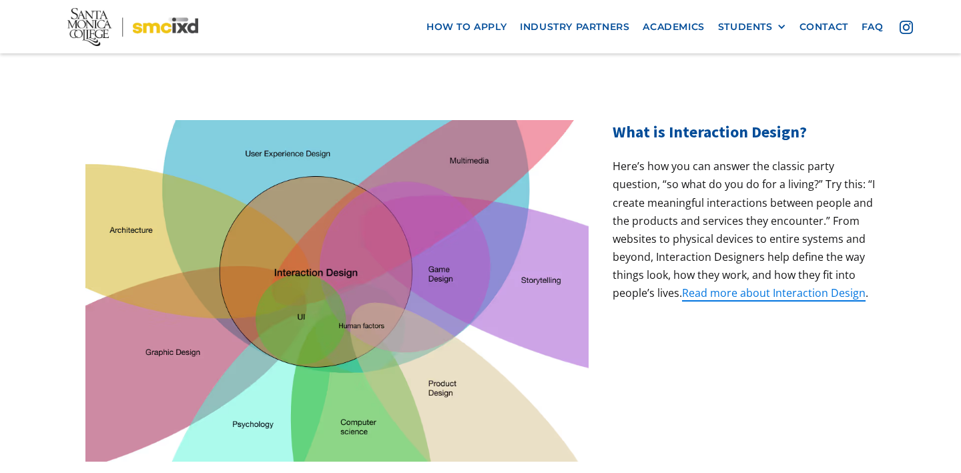
scroll to position [442, 0]
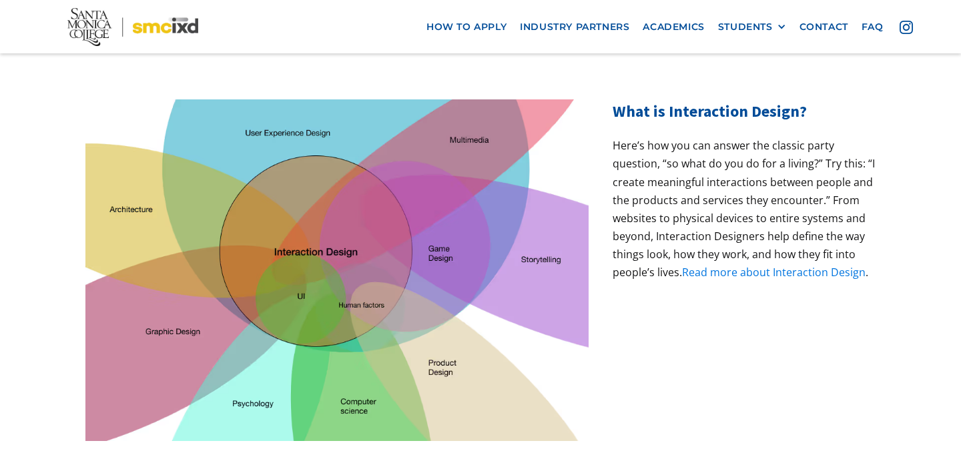
click at [819, 265] on link "Read more about Interaction Design" at bounding box center [774, 272] width 184 height 15
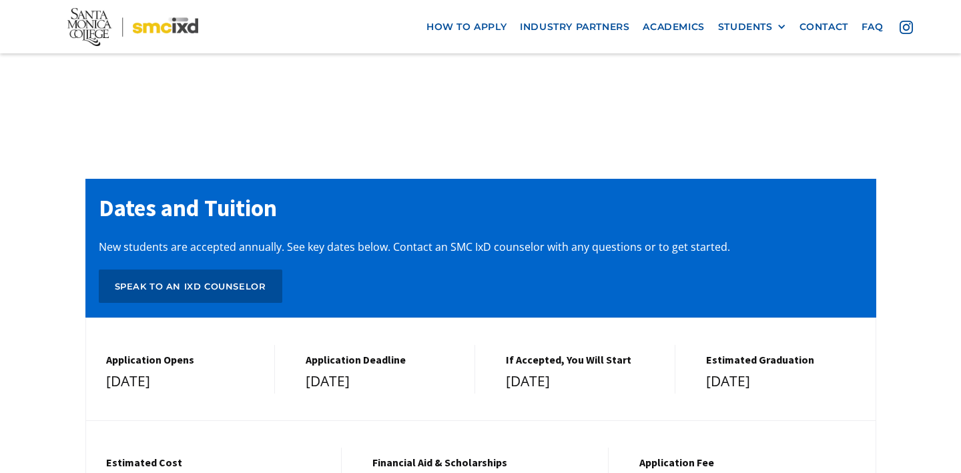
scroll to position [5551, 0]
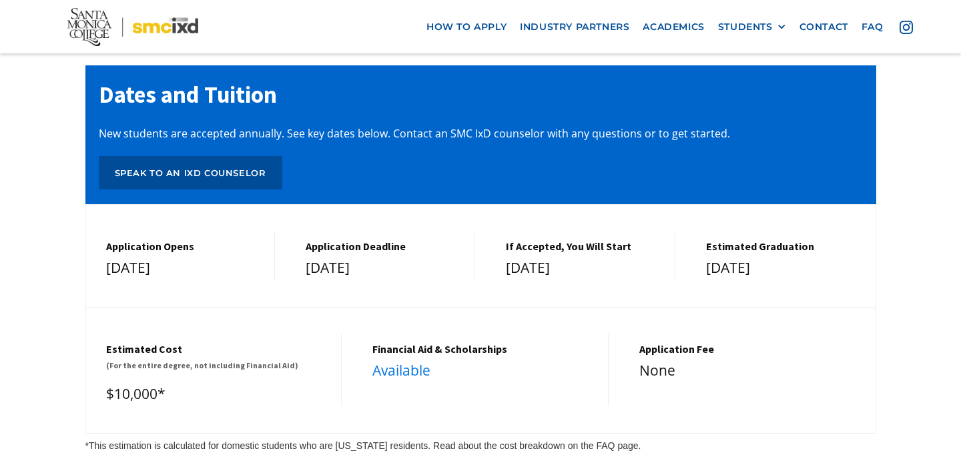
click at [423, 361] on link "Available" at bounding box center [402, 370] width 58 height 19
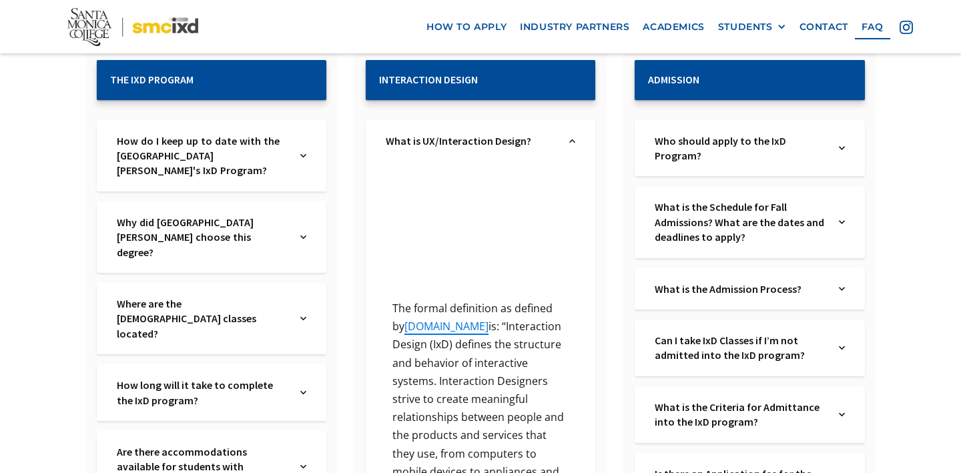
scroll to position [272, 0]
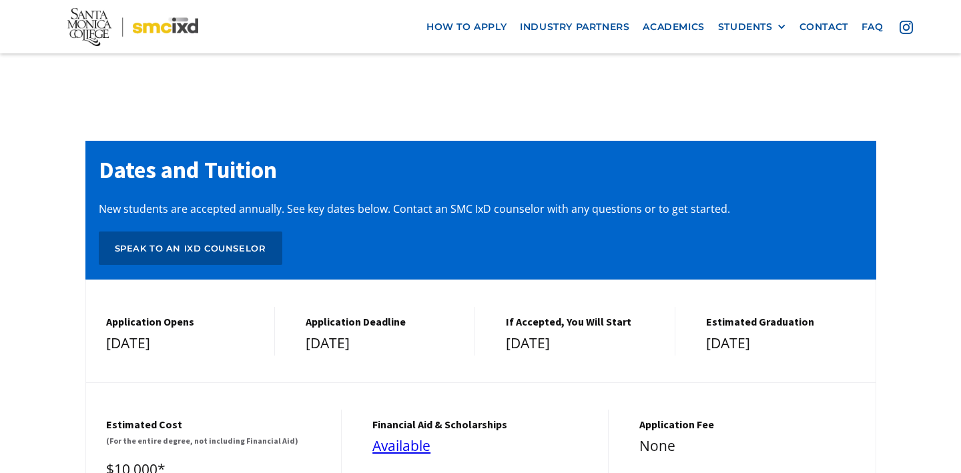
scroll to position [5500, 0]
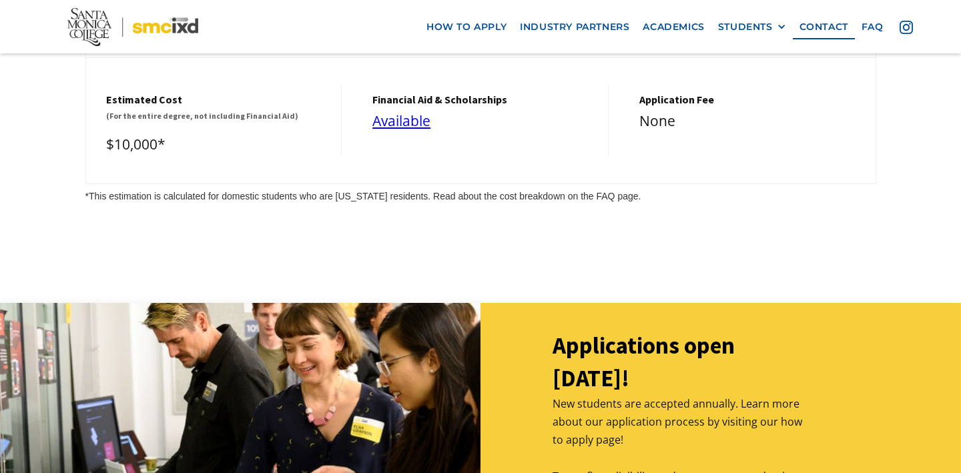
scroll to position [5803, 0]
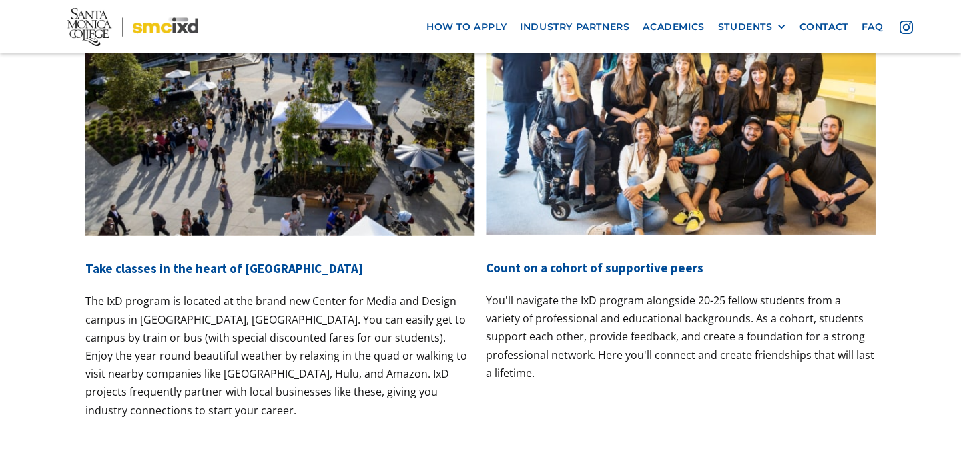
scroll to position [5055, 0]
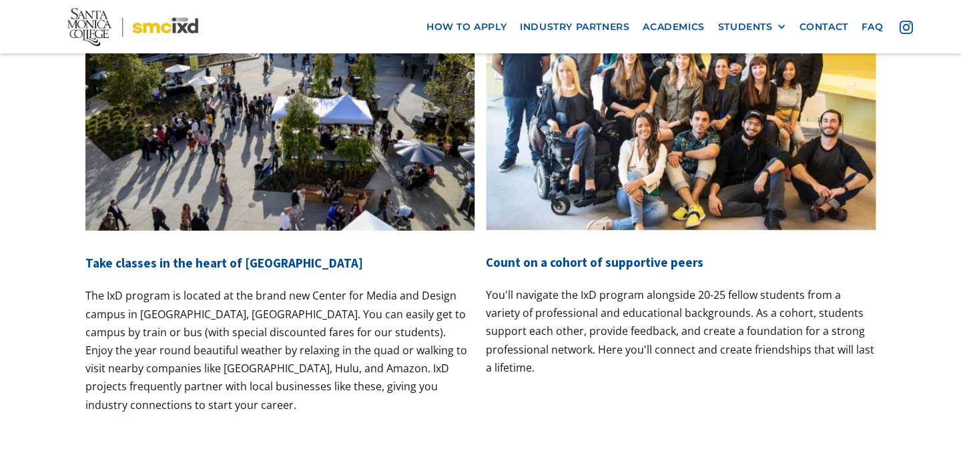
drag, startPoint x: 162, startPoint y: 359, endPoint x: 156, endPoint y: 355, distance: 6.9
drag, startPoint x: 107, startPoint y: 363, endPoint x: 228, endPoint y: 366, distance: 121.6
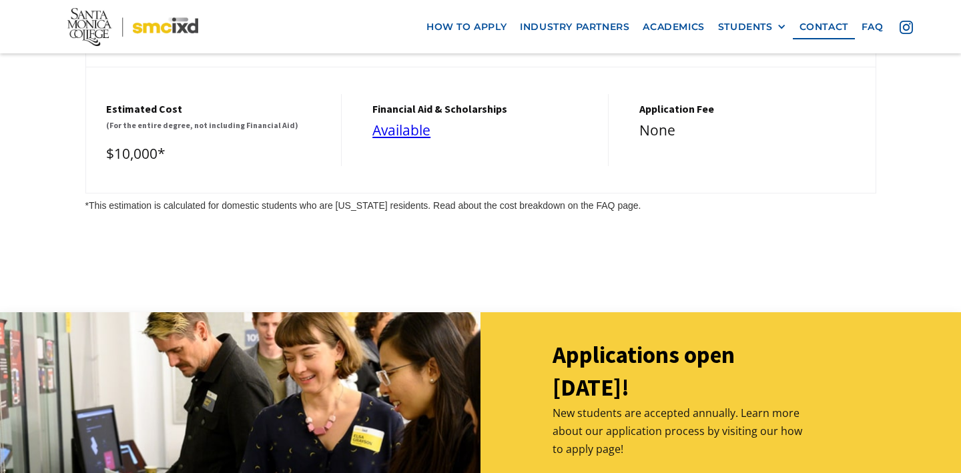
scroll to position [5781, 0]
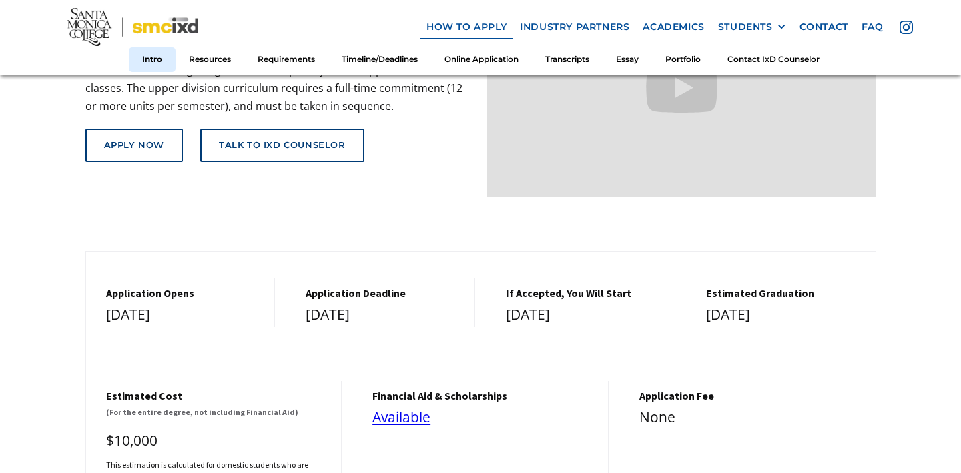
scroll to position [291, 0]
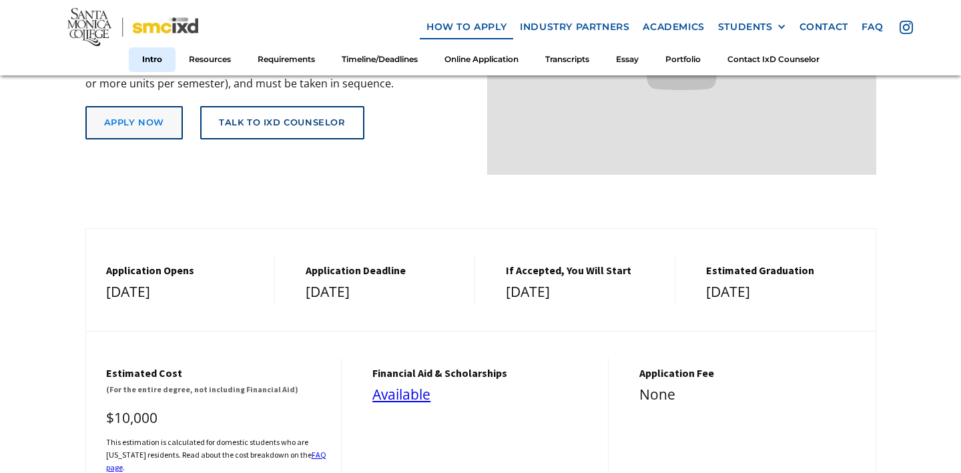
click at [148, 118] on div "Apply Now" at bounding box center [134, 123] width 60 height 11
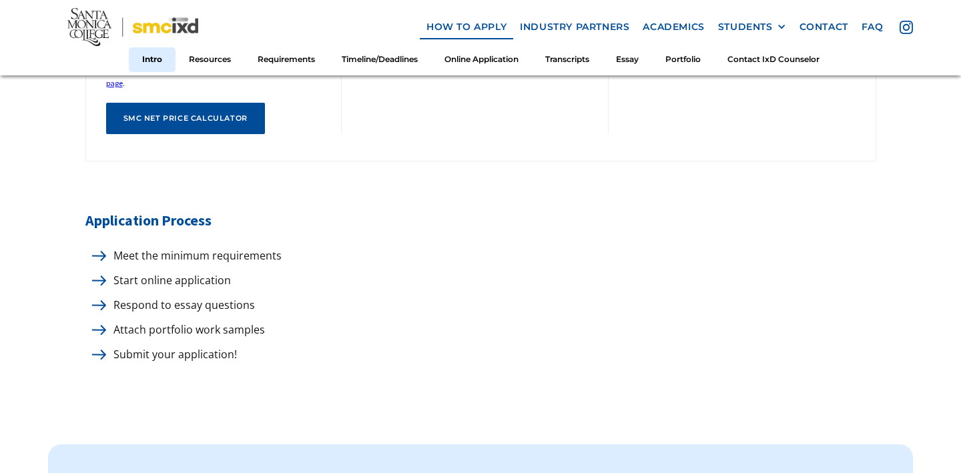
scroll to position [683, 0]
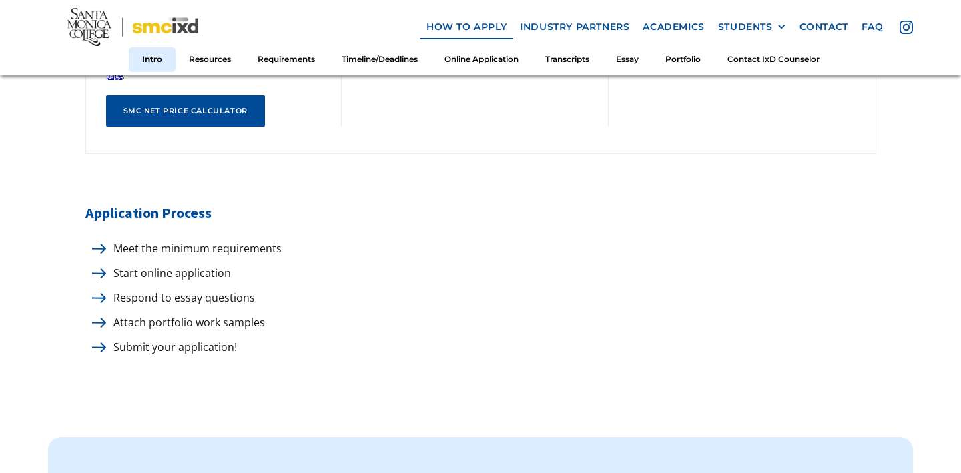
click at [186, 249] on p "Meet the minimum requirements" at bounding box center [194, 249] width 175 height 18
click at [101, 244] on img at bounding box center [99, 249] width 14 height 10
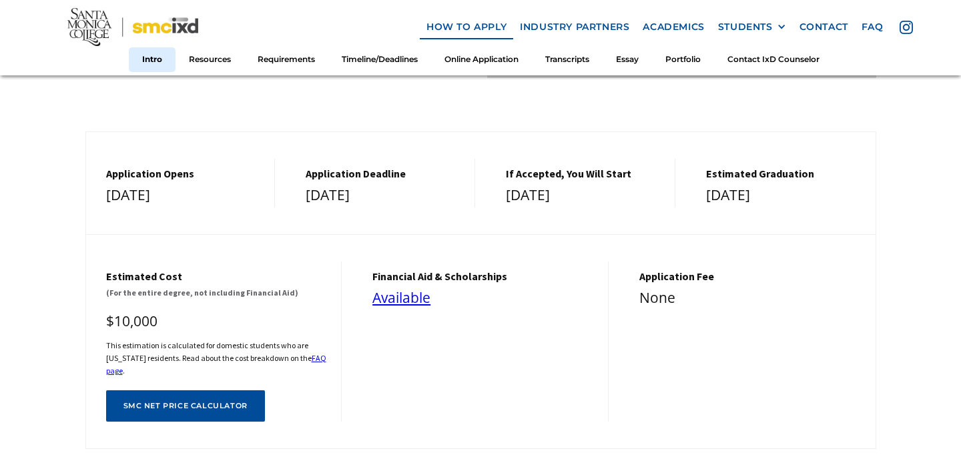
scroll to position [452, 0]
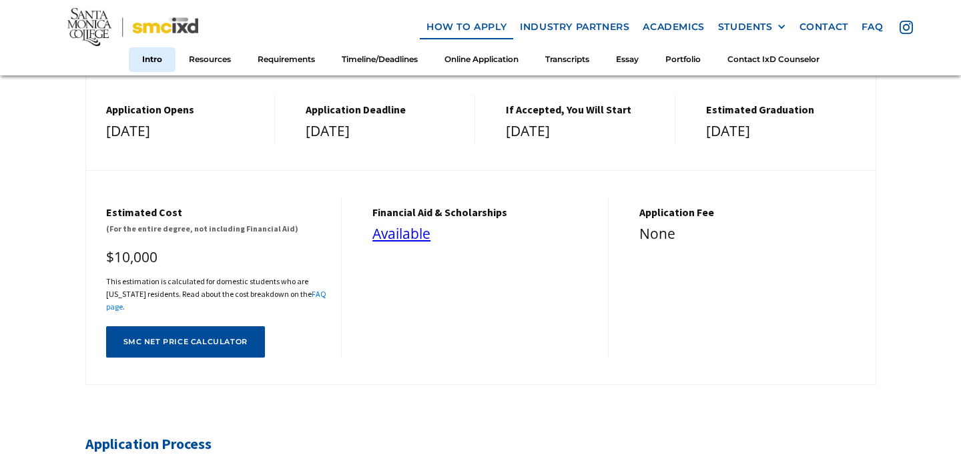
click at [307, 295] on link "FAQ page" at bounding box center [216, 300] width 220 height 23
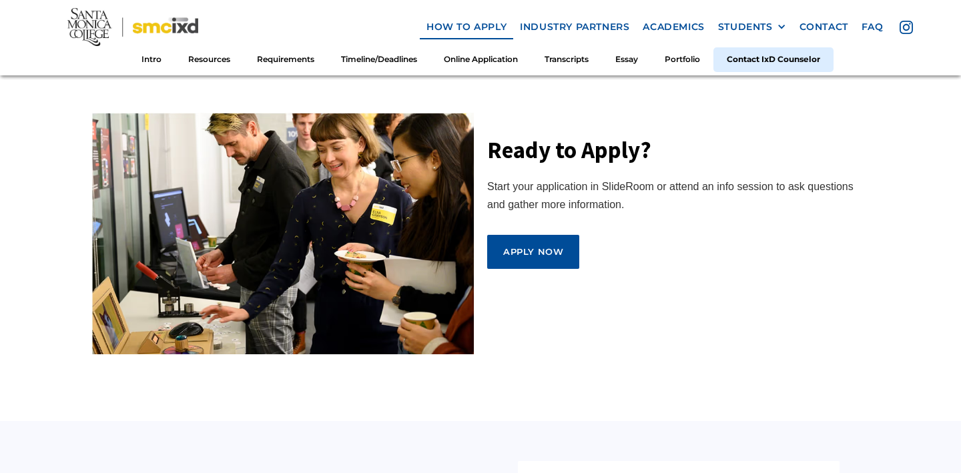
scroll to position [7462, 0]
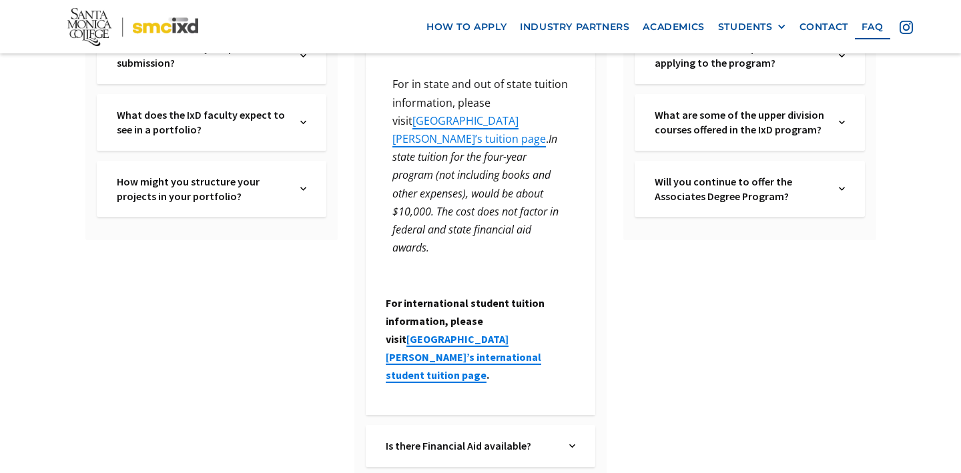
scroll to position [1011, 0]
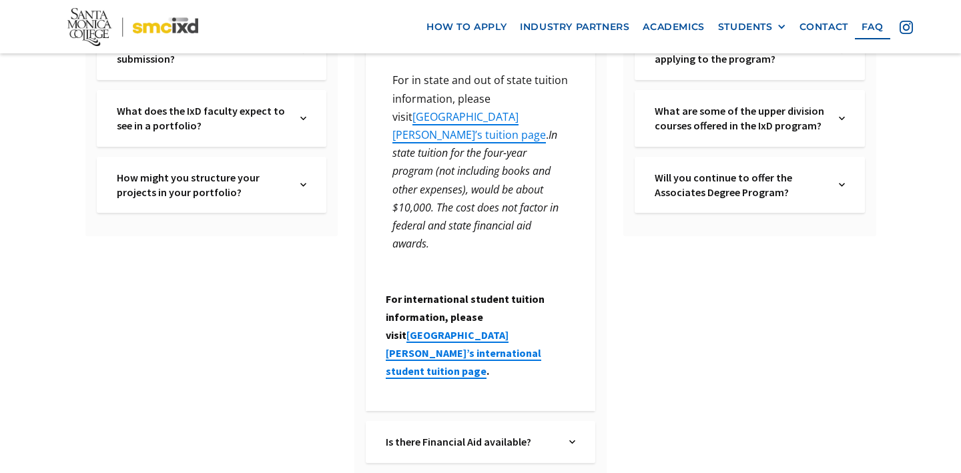
click at [563, 421] on div "Is there Financial Aid available? Text Link" at bounding box center [481, 441] width 230 height 41
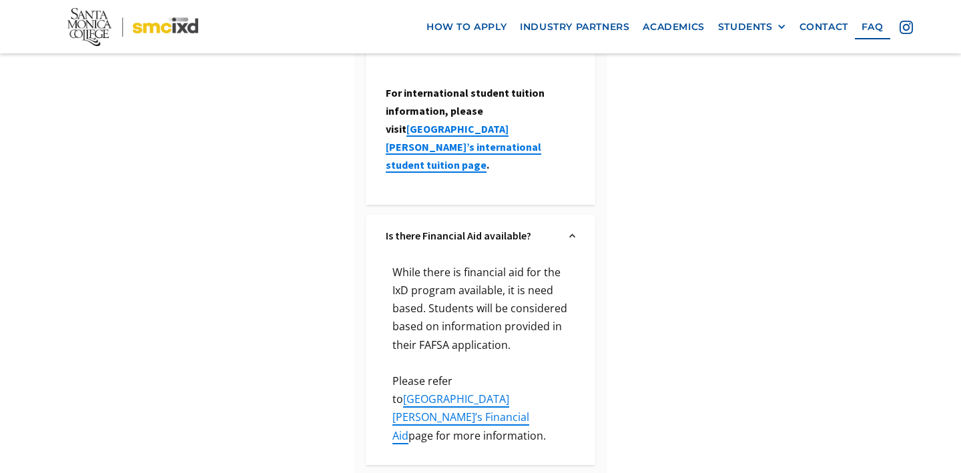
scroll to position [1223, 0]
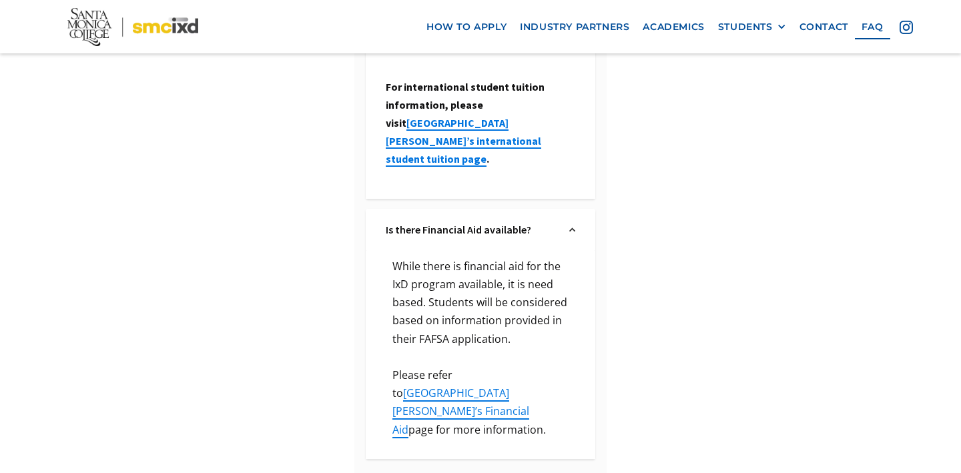
click at [563, 209] on div "Is there Financial Aid available? Text Link" at bounding box center [481, 229] width 230 height 41
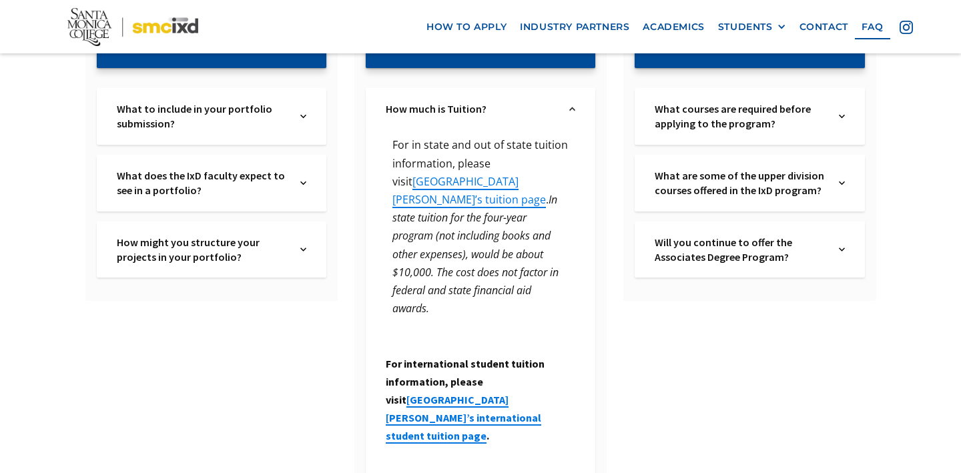
scroll to position [869, 0]
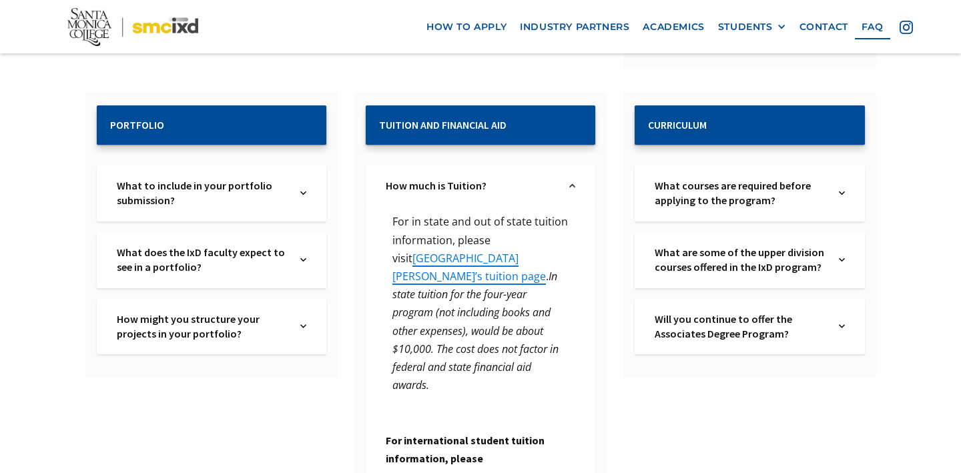
click at [831, 186] on div "What courses are required before applying to the program? Text Link" at bounding box center [750, 193] width 230 height 57
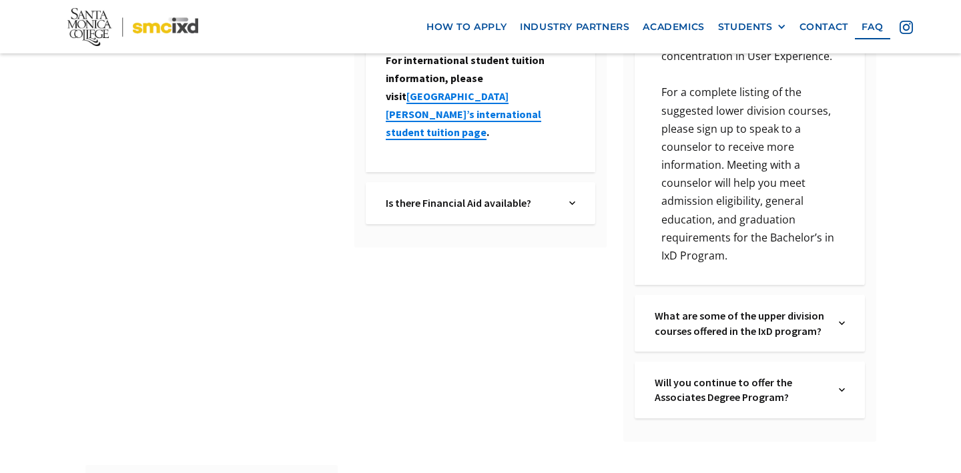
scroll to position [876, 0]
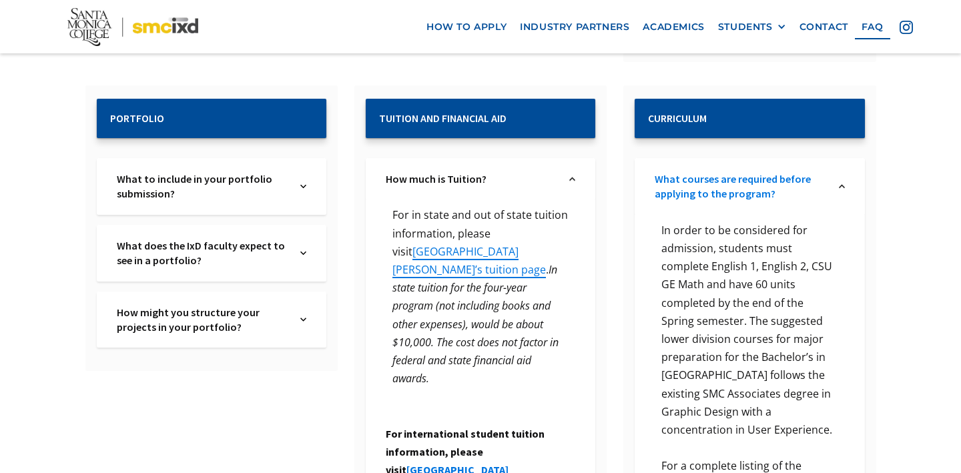
click at [815, 173] on link "What courses are required before applying to the program?" at bounding box center [740, 187] width 171 height 30
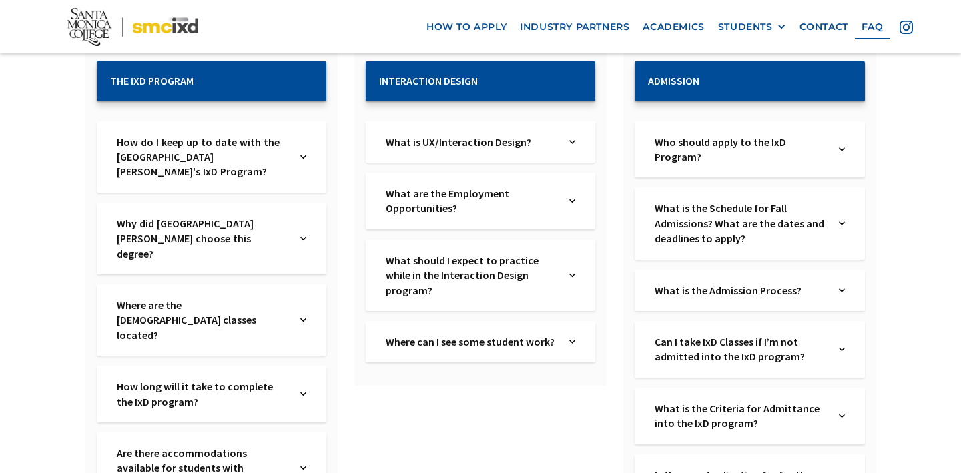
scroll to position [271, 0]
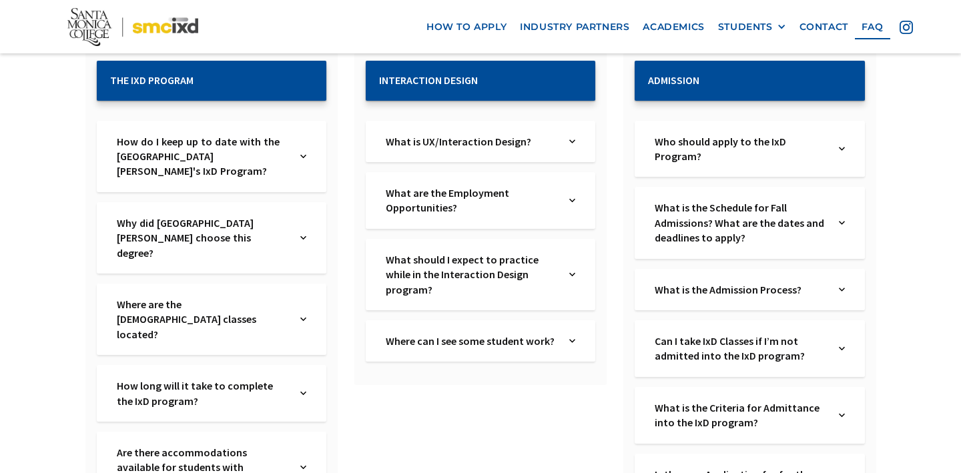
click at [835, 154] on div "Who should apply to the IxD Program? Text Link" at bounding box center [750, 149] width 230 height 57
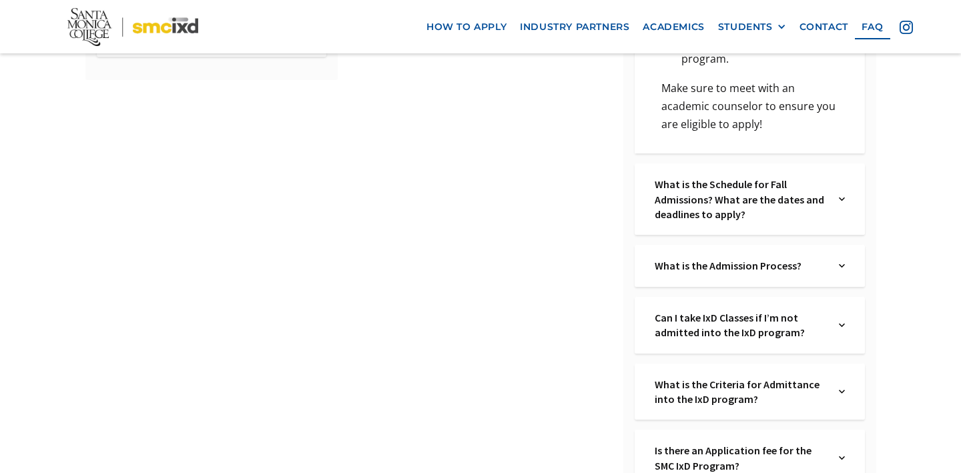
scroll to position [731, 0]
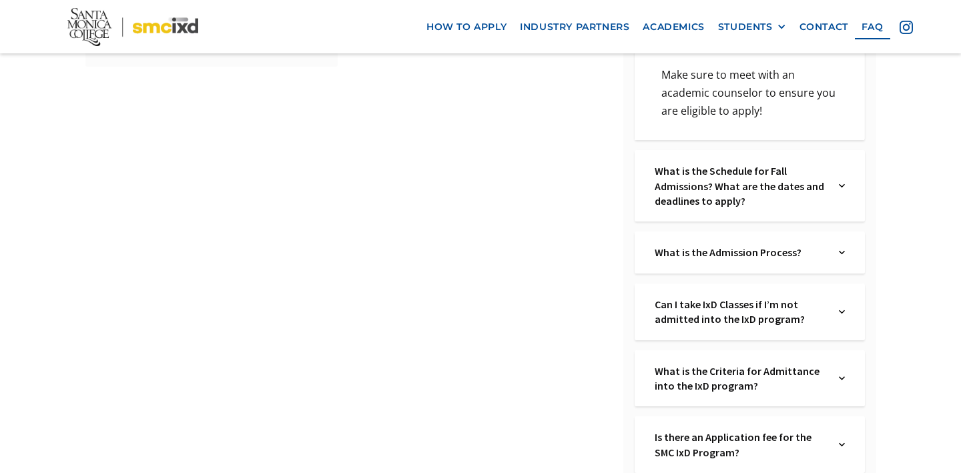
click at [833, 155] on div "What is the Schedule for Fall Admissions? What are the dates and deadlines to a…" at bounding box center [750, 185] width 230 height 71
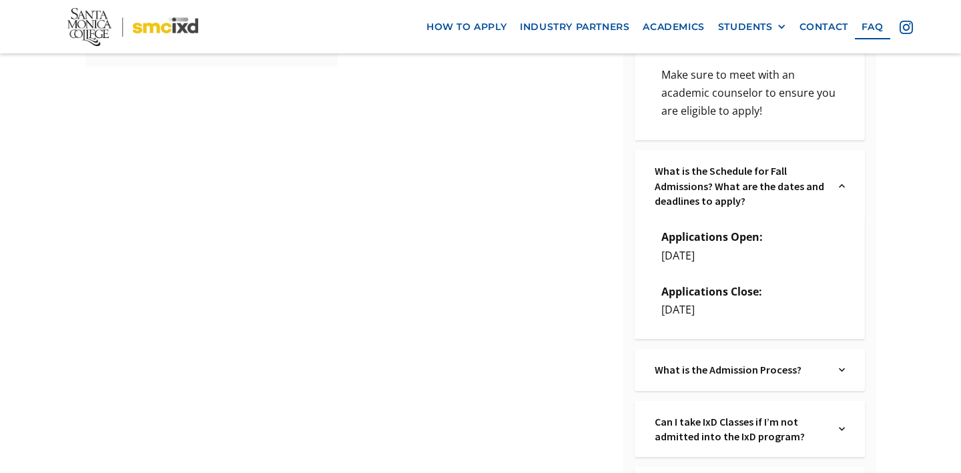
click at [834, 160] on div "What is the Schedule for Fall Admissions? What are the dates and deadlines to a…" at bounding box center [750, 185] width 230 height 71
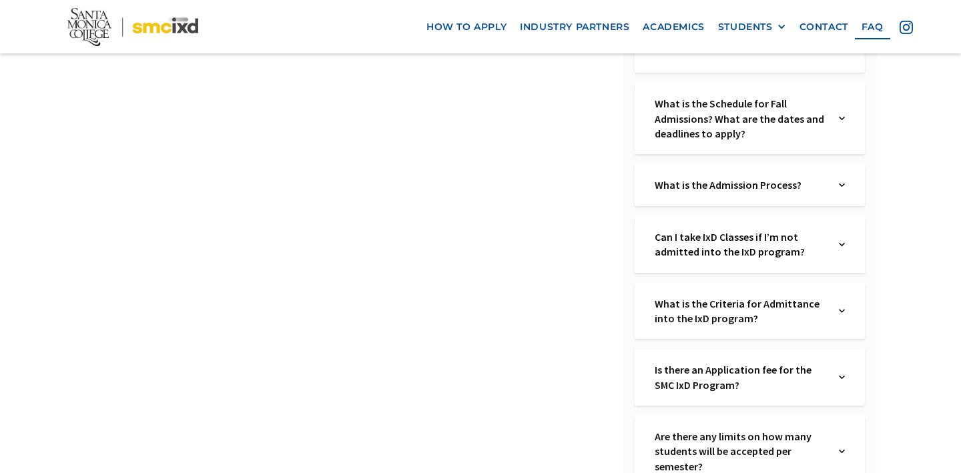
scroll to position [799, 0]
click at [821, 174] on div "What is the Admission Process? Text Link" at bounding box center [750, 184] width 230 height 41
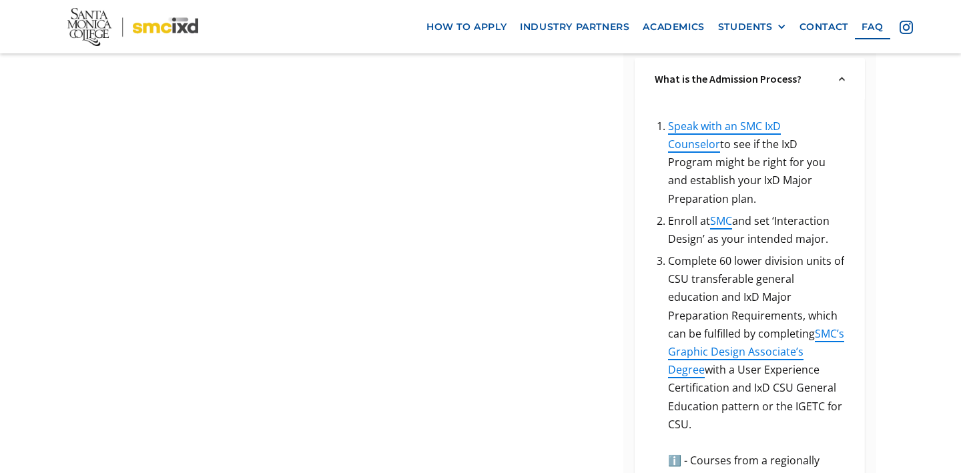
scroll to position [1232, 0]
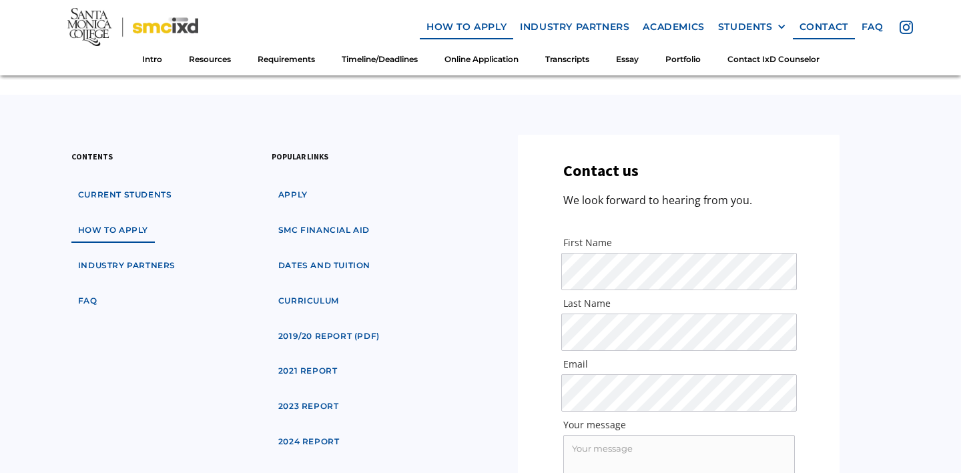
scroll to position [7811, 0]
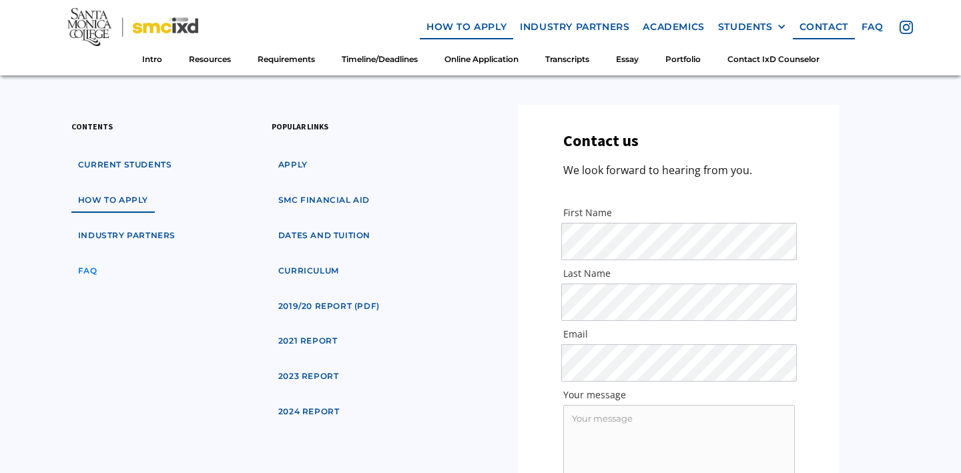
click at [95, 259] on link "faq" at bounding box center [87, 271] width 33 height 25
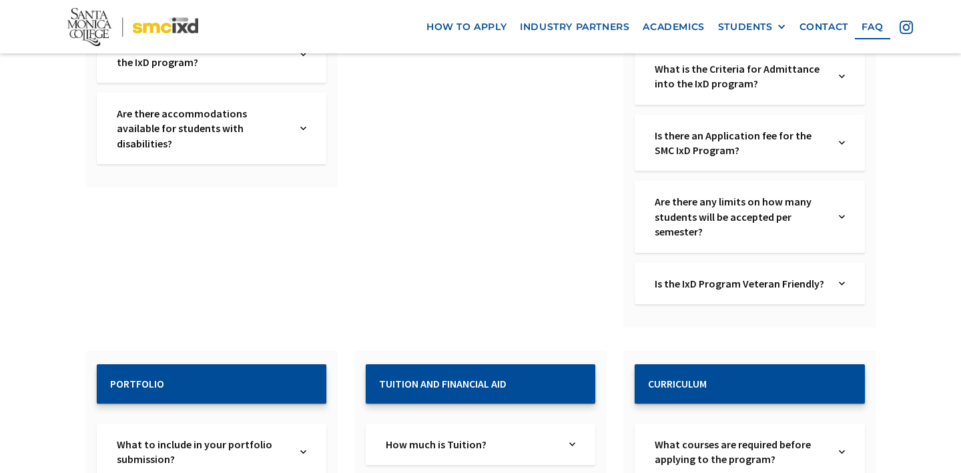
scroll to position [613, 0]
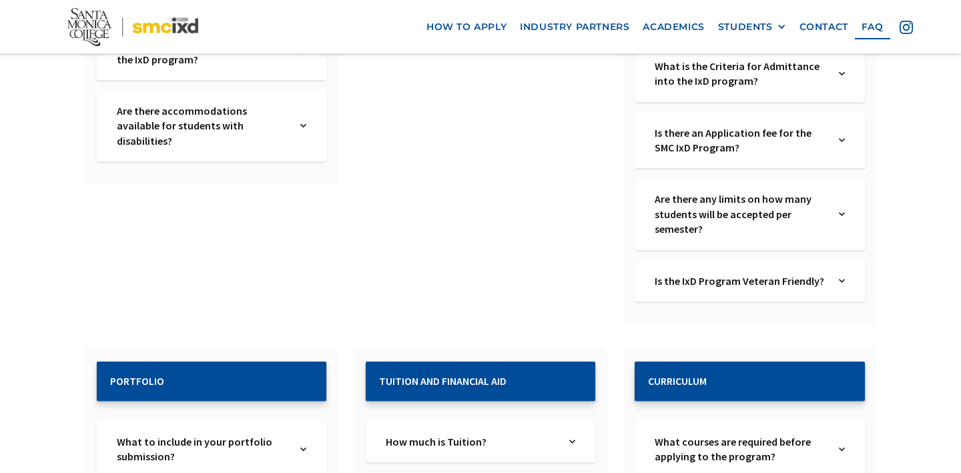
click at [841, 240] on div "Are there any limits on how many students will be accepted per semester? Text L…" at bounding box center [750, 213] width 230 height 71
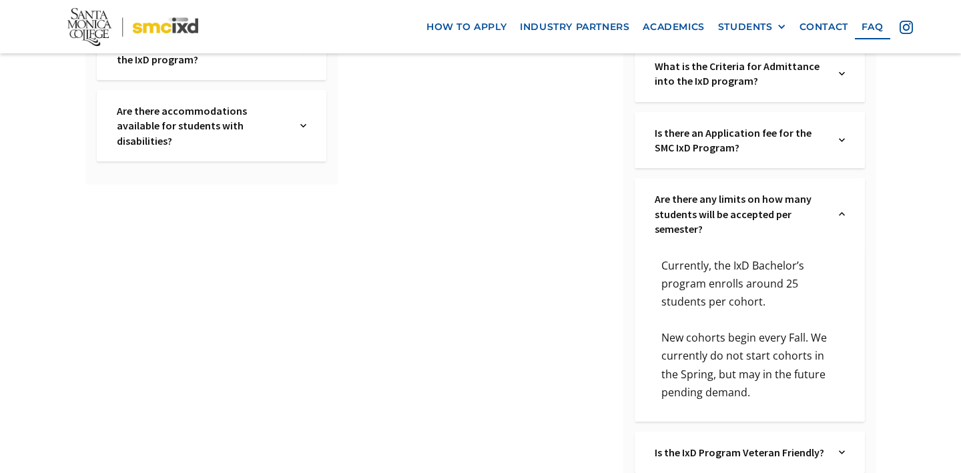
scroll to position [677, 0]
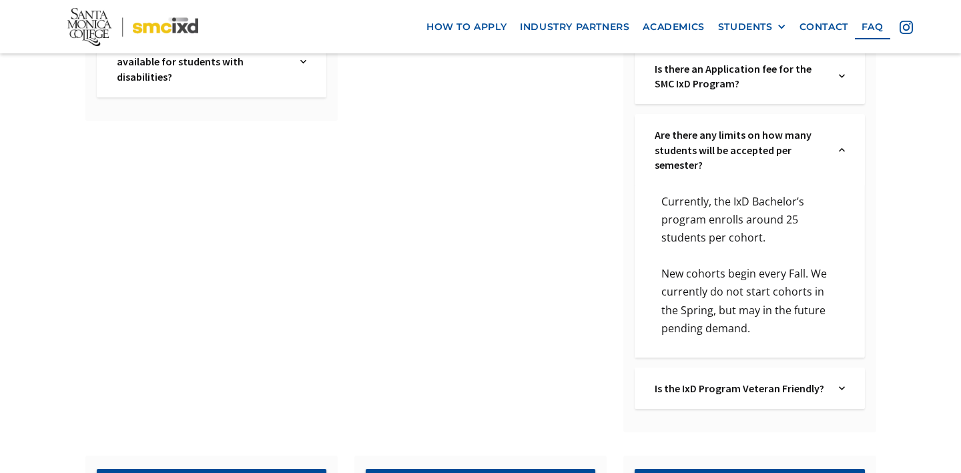
click at [847, 164] on div "Are there any limits on how many students will be accepted per semester? Text L…" at bounding box center [750, 149] width 230 height 71
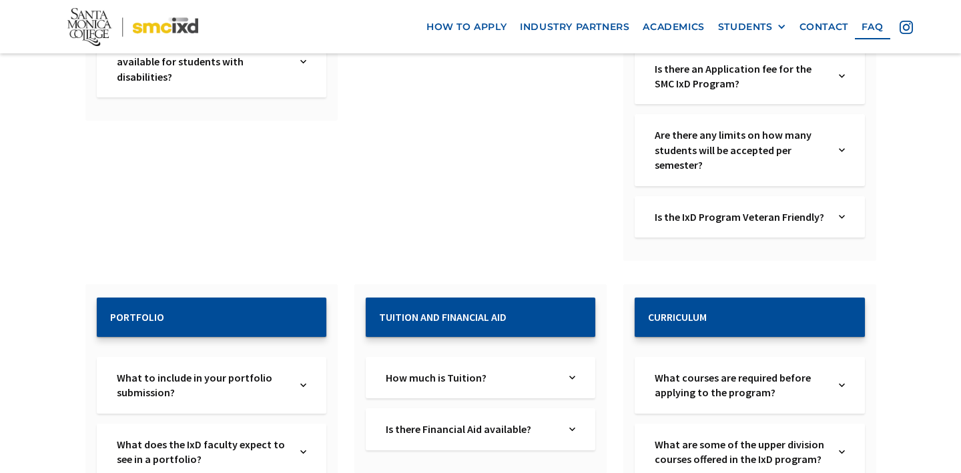
click at [842, 210] on img at bounding box center [842, 217] width 6 height 15
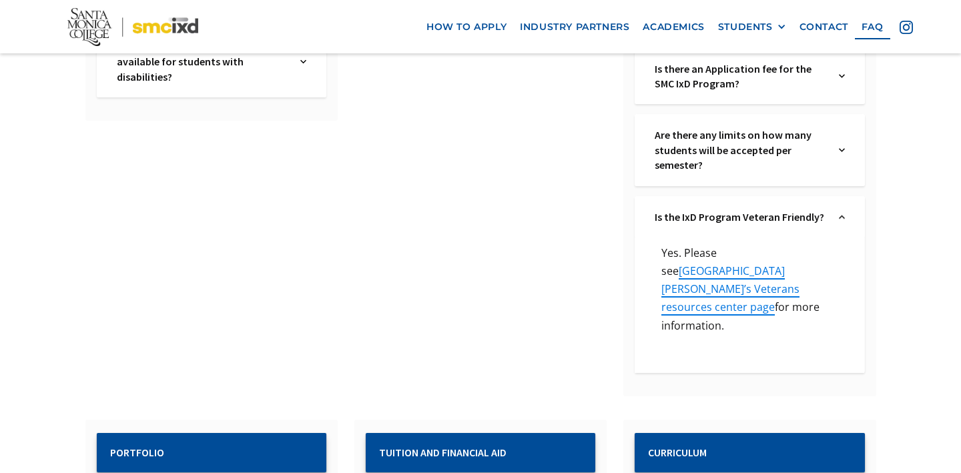
click at [842, 210] on img at bounding box center [842, 217] width 6 height 15
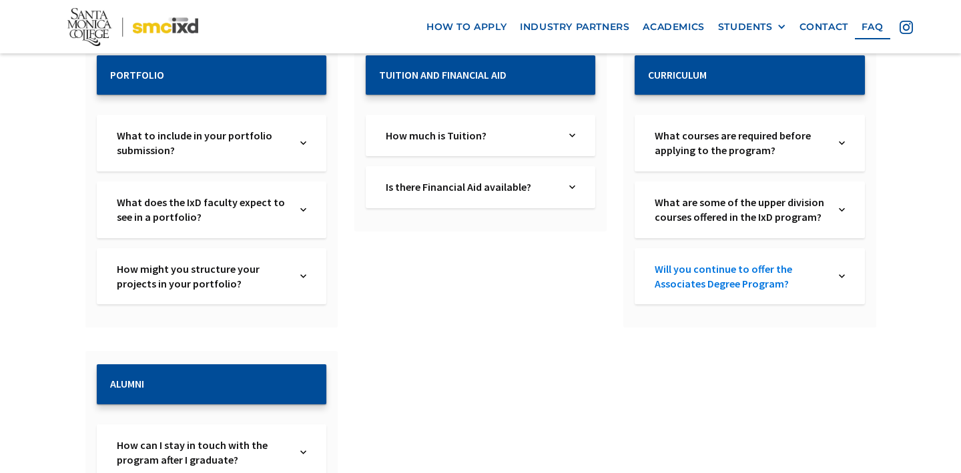
scroll to position [920, 0]
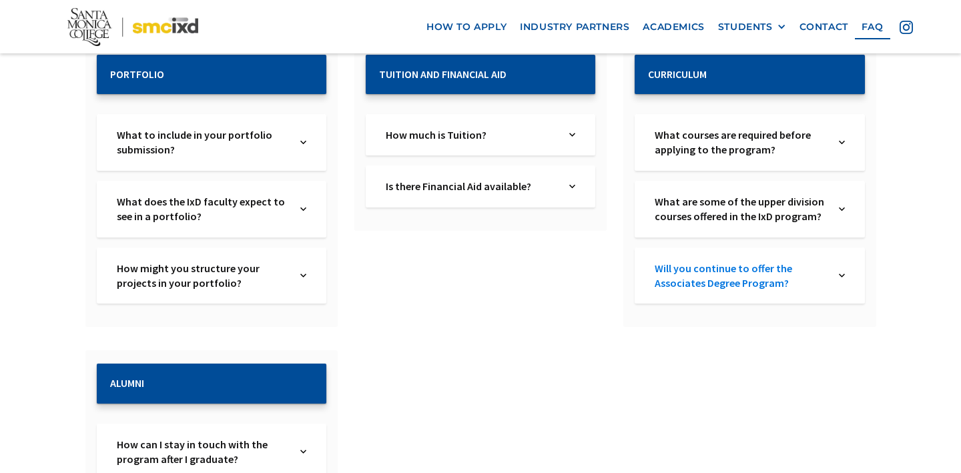
click at [784, 278] on link "Will you continue to offer the Associates Degree Program?" at bounding box center [740, 276] width 171 height 30
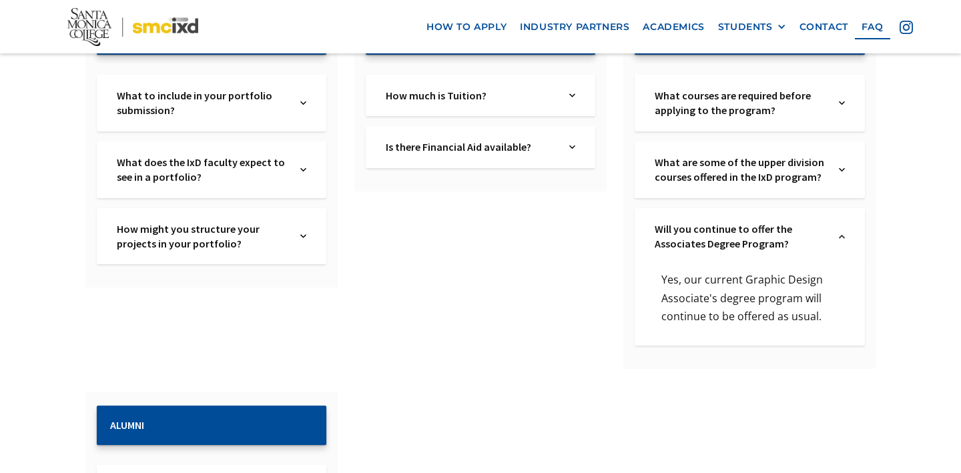
scroll to position [960, 0]
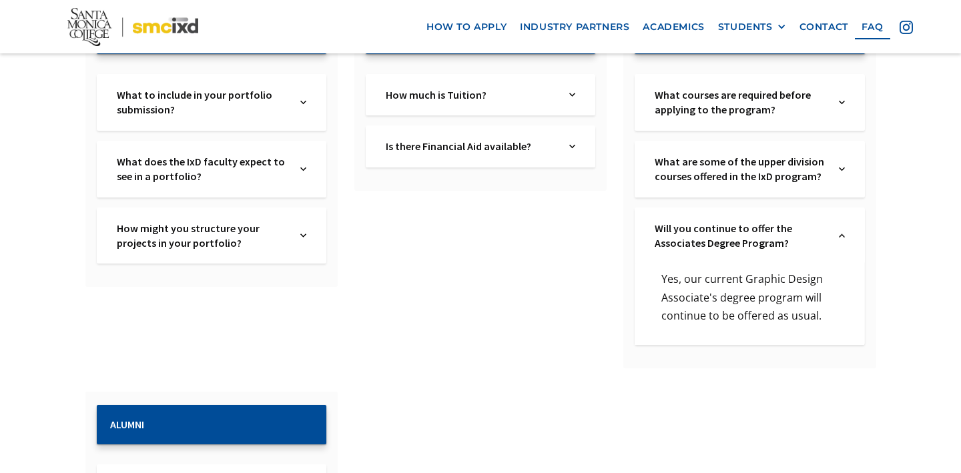
click at [836, 224] on div "Will you continue to offer the Associates Degree Program? Text Link" at bounding box center [750, 236] width 230 height 57
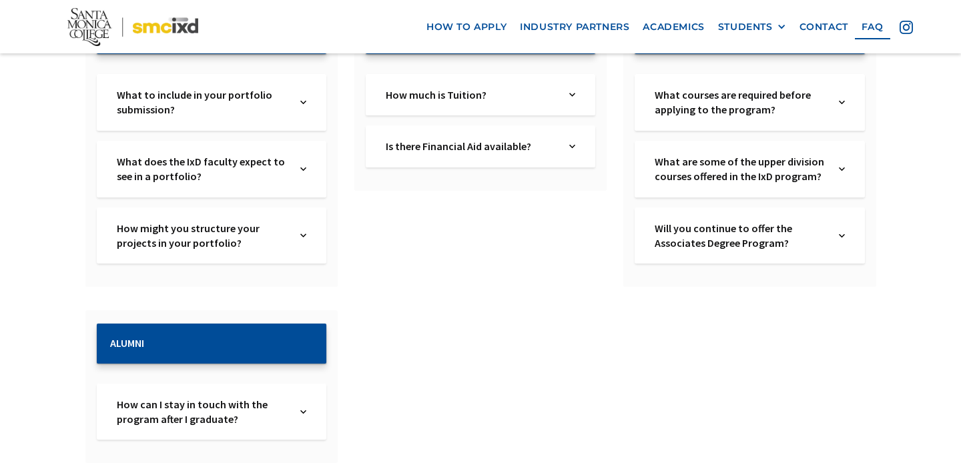
click at [839, 110] on div "What courses are required before applying to the program? Text Link" at bounding box center [750, 102] width 230 height 57
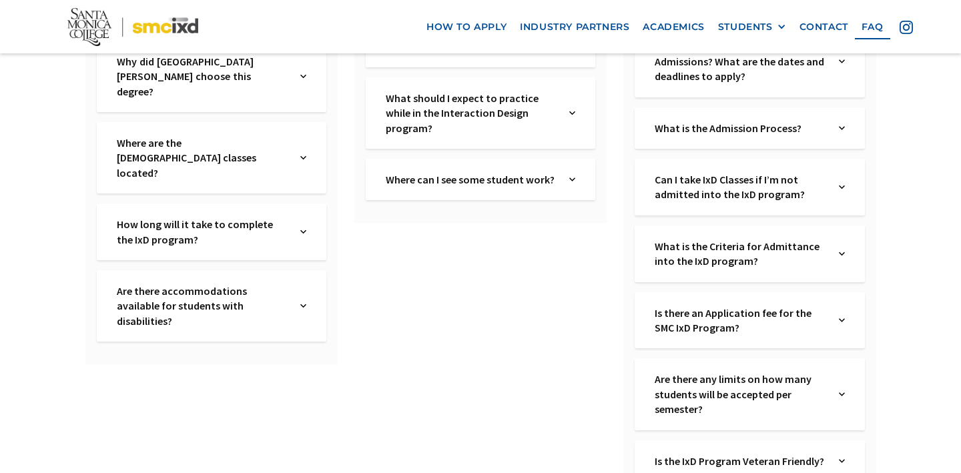
scroll to position [461, 0]
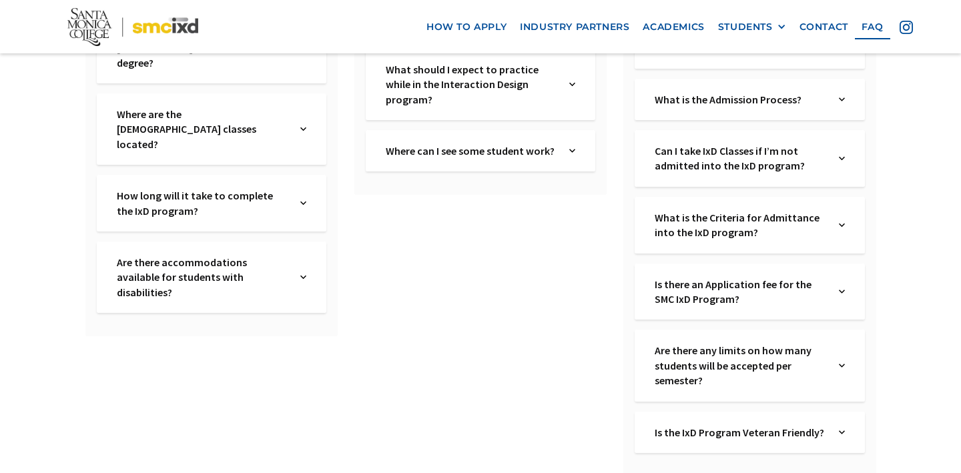
click at [848, 161] on div "Can I take IxD Classes if I’m not admitted into the IxD program? Text Link" at bounding box center [750, 158] width 230 height 57
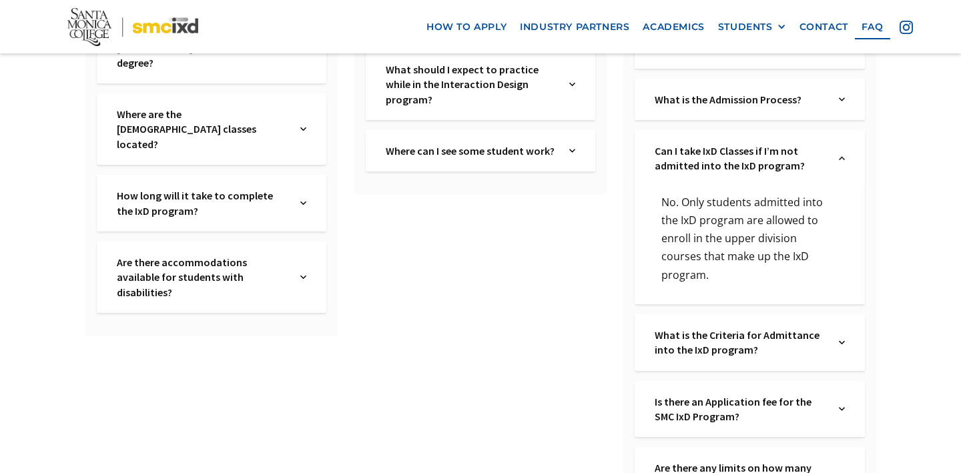
click at [848, 161] on div "Can I take IxD Classes if I’m not admitted into the IxD program? Text Link" at bounding box center [750, 158] width 230 height 57
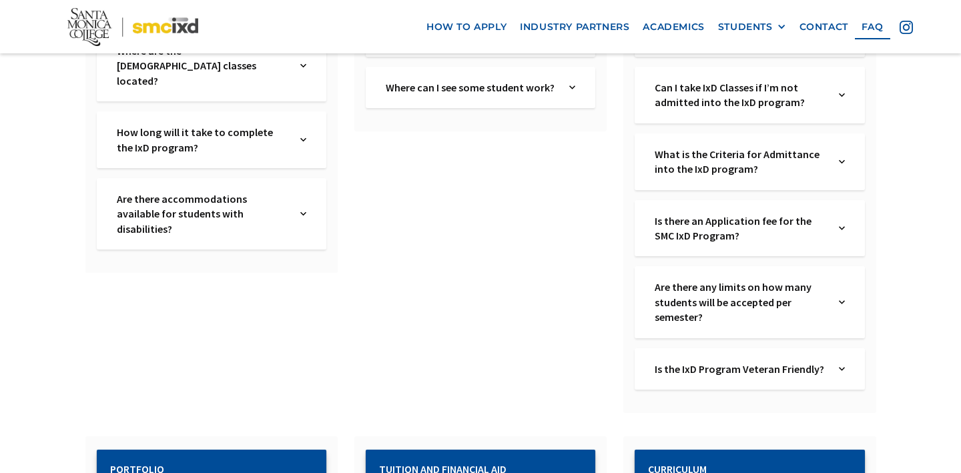
scroll to position [525, 0]
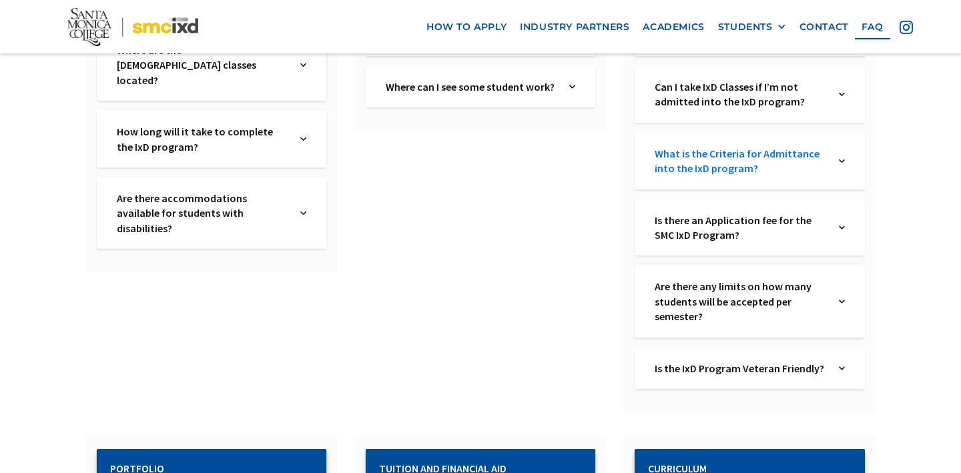
click at [824, 163] on link "What is the Criteria for Admittance into the IxD program?" at bounding box center [740, 161] width 171 height 30
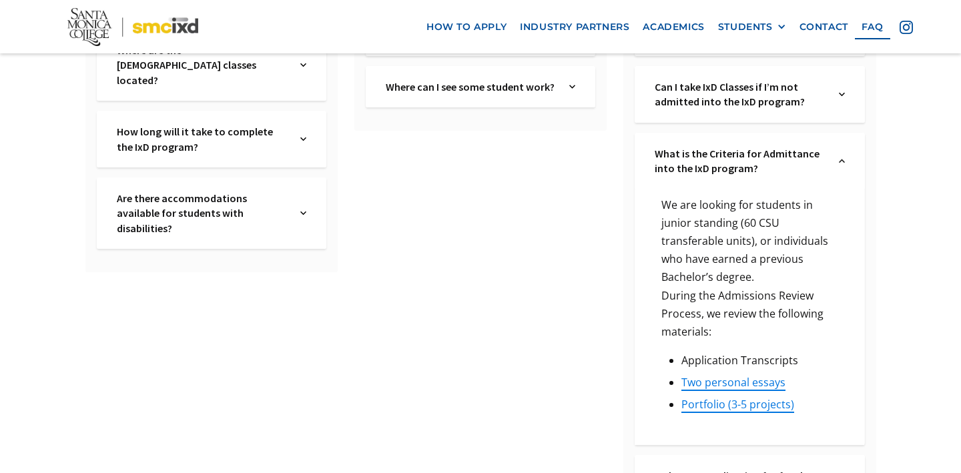
click at [831, 170] on div "What is the Criteria for Admittance into the IxD program? Text Link" at bounding box center [750, 161] width 230 height 57
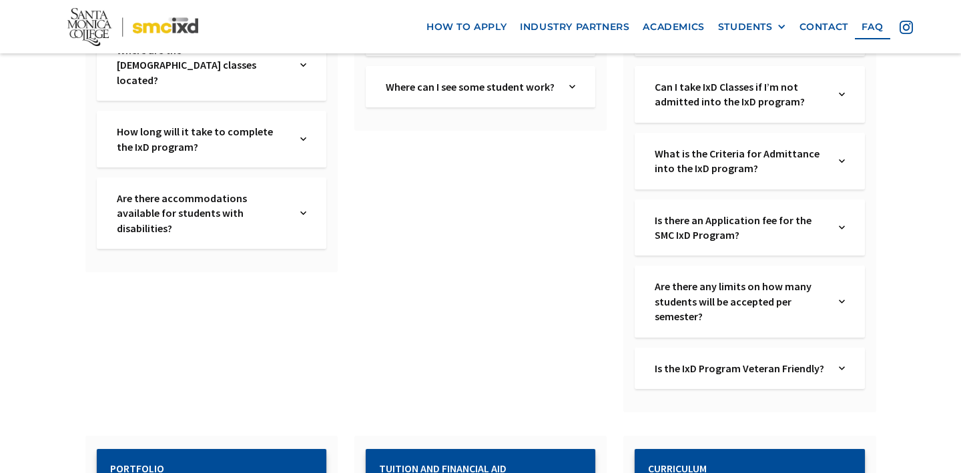
click at [835, 183] on div "What is the Criteria for Admittance into the IxD program? Text Link" at bounding box center [750, 161] width 230 height 57
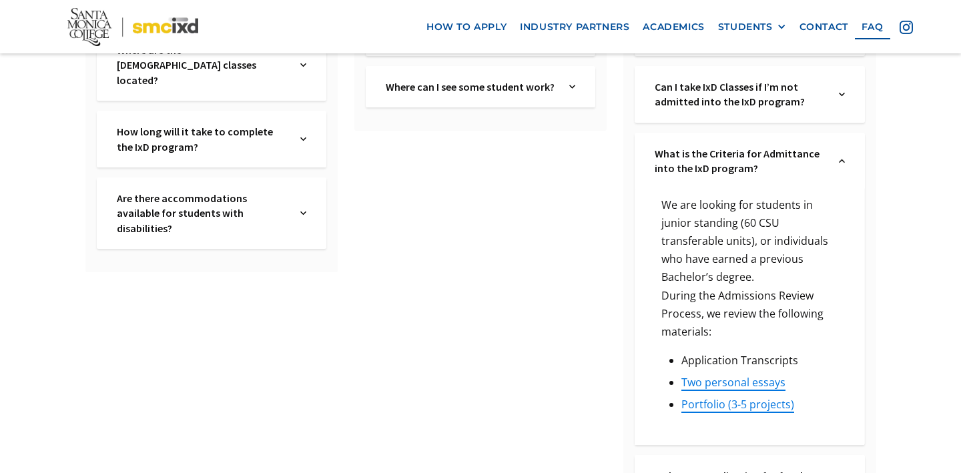
click at [836, 181] on div "What is the Criteria for Admittance into the IxD program? Text Link" at bounding box center [750, 161] width 230 height 57
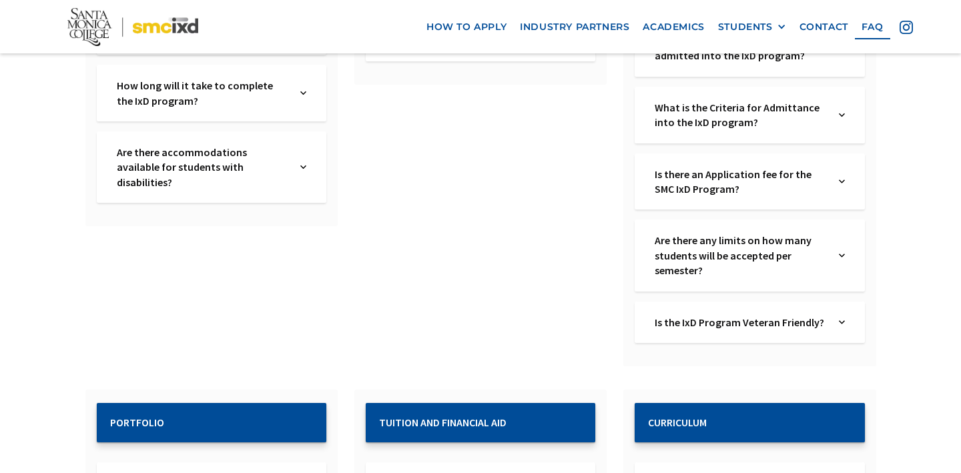
scroll to position [596, 0]
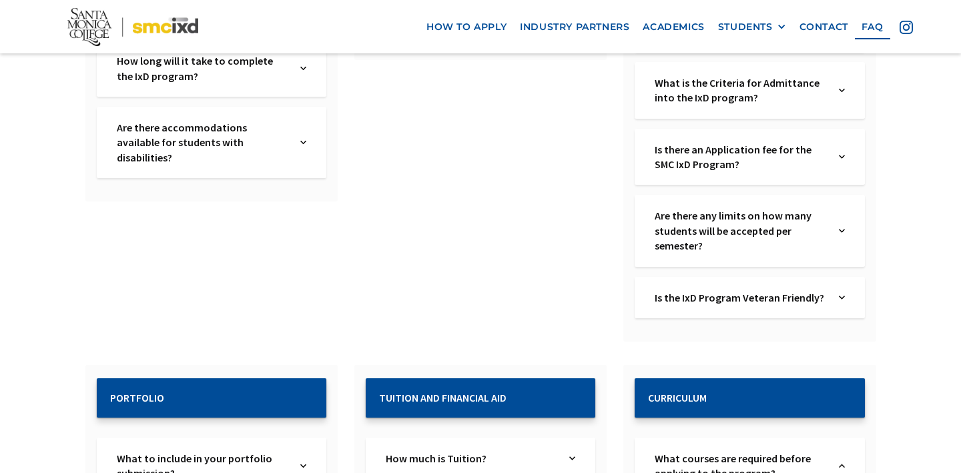
click at [849, 167] on div "Is there an Application fee for the SMC IxD Program? Text Link" at bounding box center [750, 157] width 230 height 57
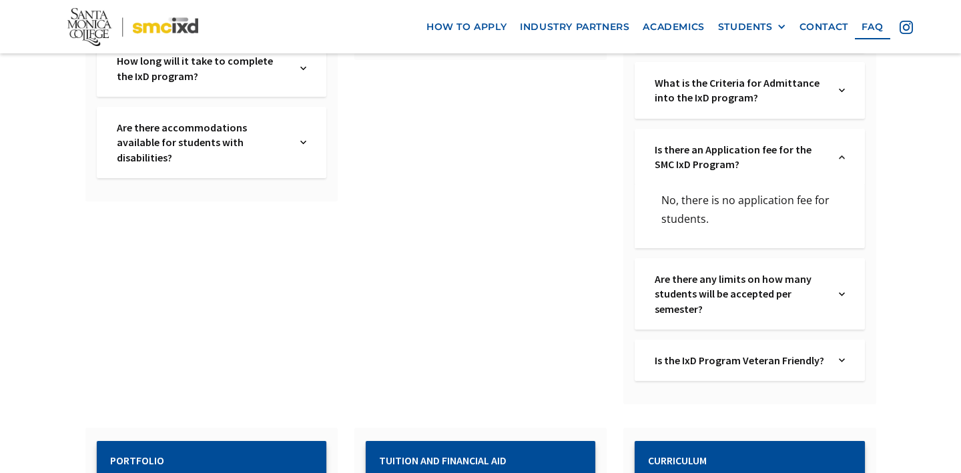
click at [848, 168] on div "Is there an Application fee for the SMC IxD Program? Text Link" at bounding box center [750, 157] width 230 height 57
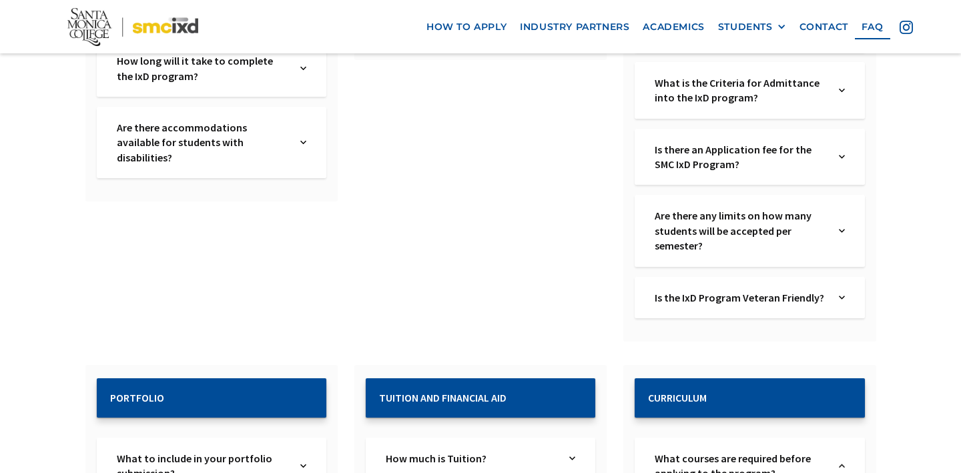
click at [845, 249] on img at bounding box center [842, 230] width 6 height 45
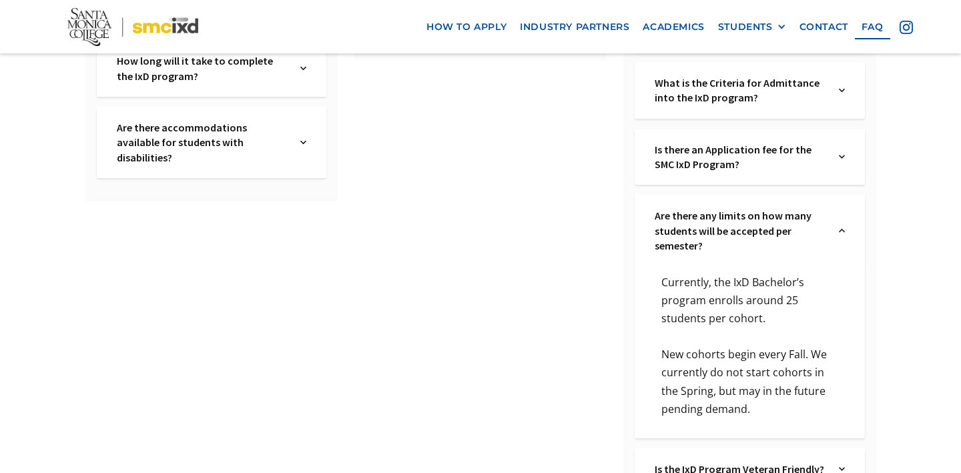
click at [844, 249] on img at bounding box center [842, 230] width 6 height 45
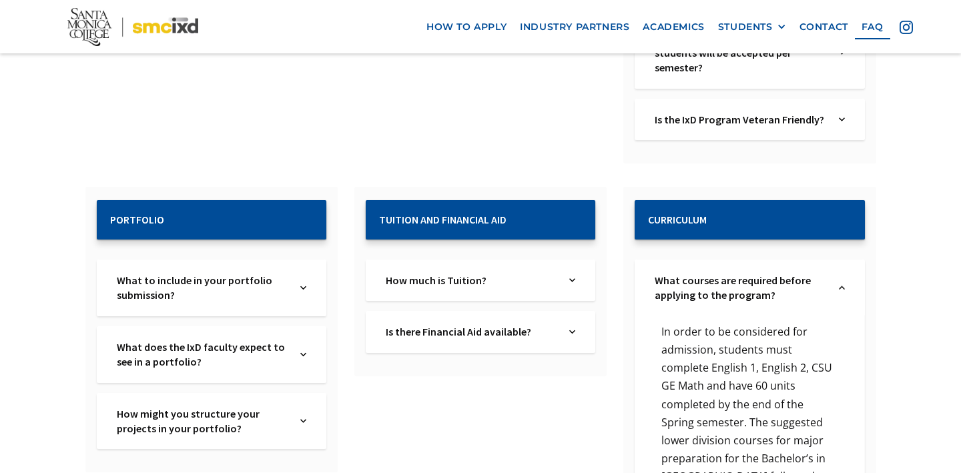
scroll to position [777, 0]
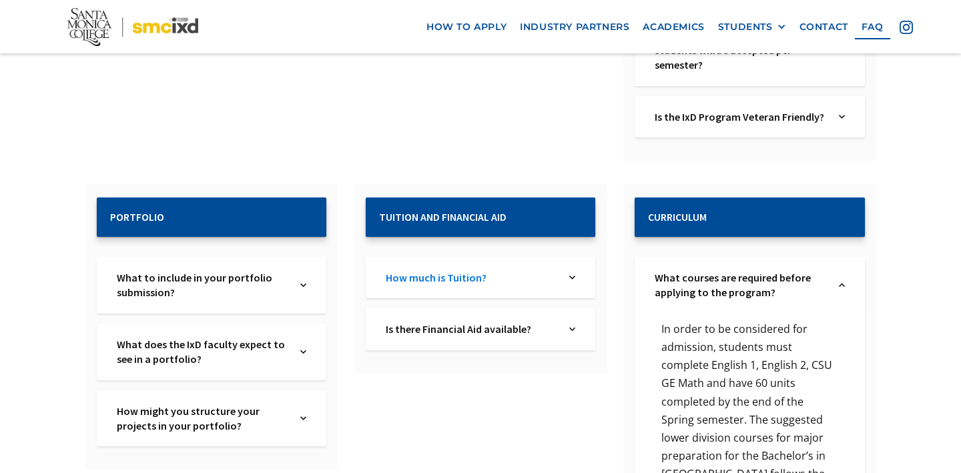
click at [532, 274] on link "How much is Tuition?" at bounding box center [471, 277] width 171 height 15
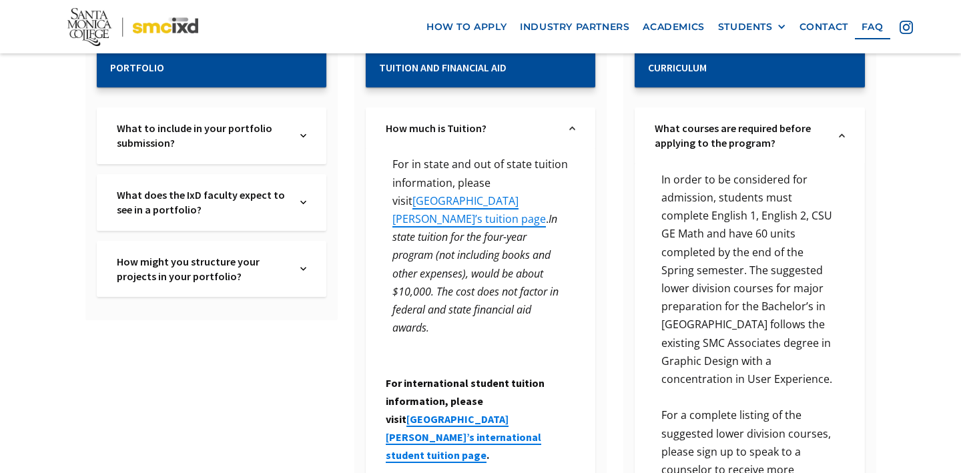
scroll to position [927, 0]
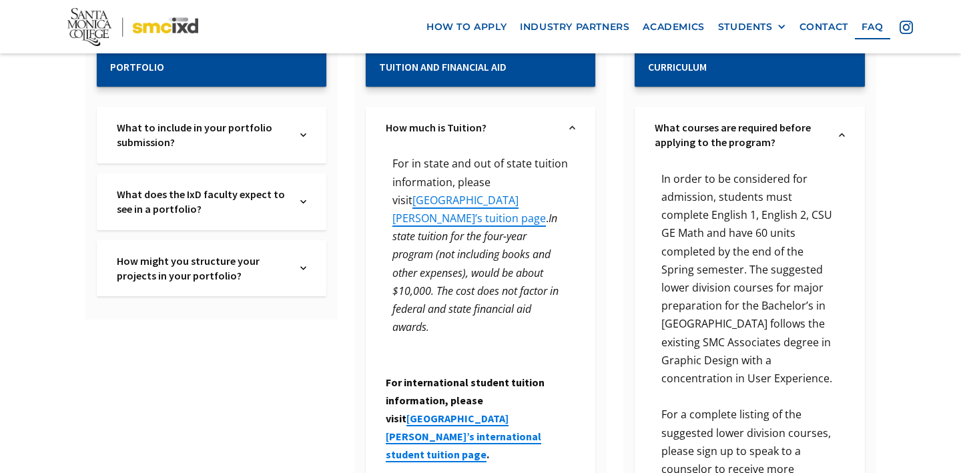
click at [570, 122] on img at bounding box center [572, 127] width 6 height 15
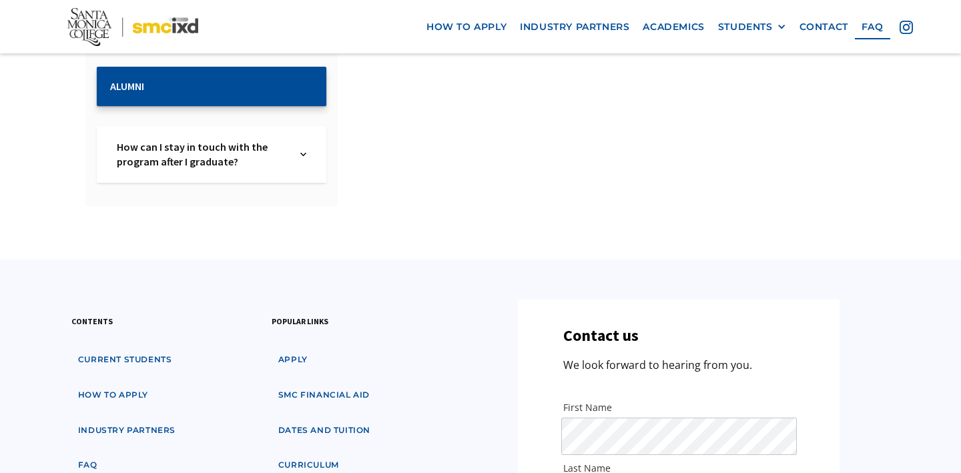
scroll to position [1677, 0]
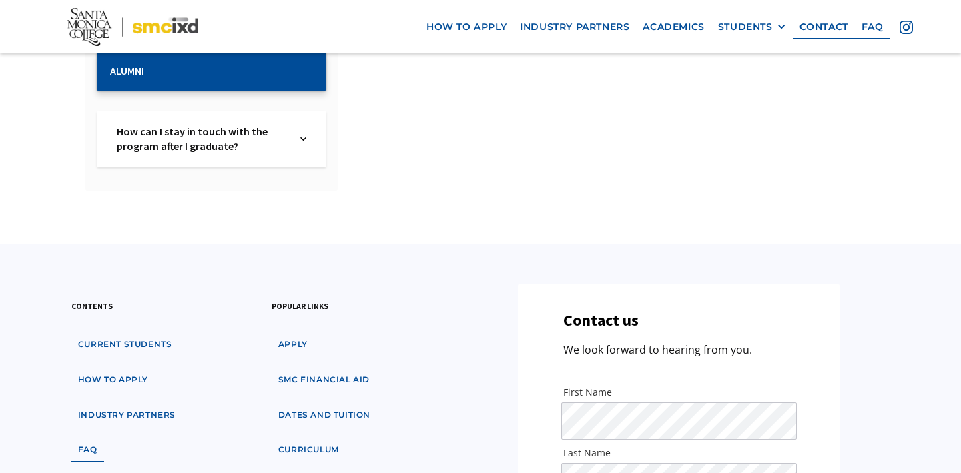
click at [318, 130] on div "How can I stay in touch with the program after I graduate? Text Link" at bounding box center [212, 139] width 230 height 57
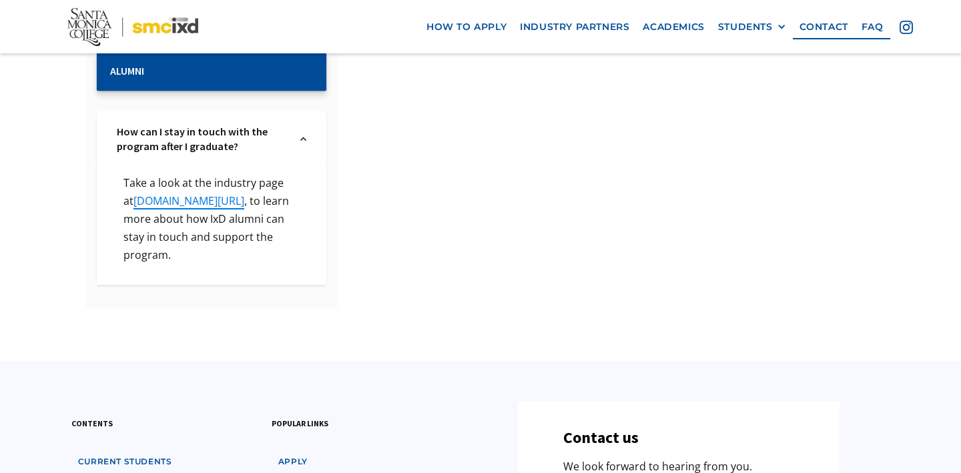
click at [317, 133] on div "How can I stay in touch with the program after I graduate? Text Link" at bounding box center [212, 139] width 230 height 57
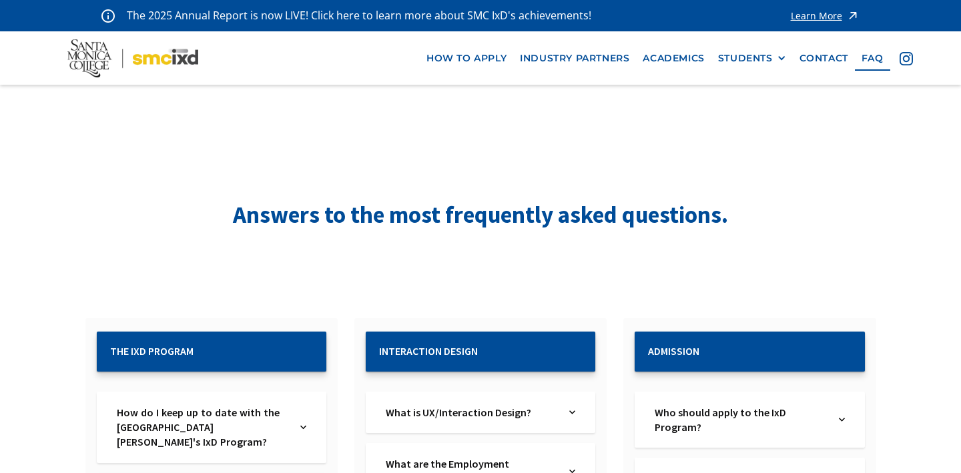
scroll to position [0, 0]
click at [197, 68] on img at bounding box center [133, 58] width 132 height 39
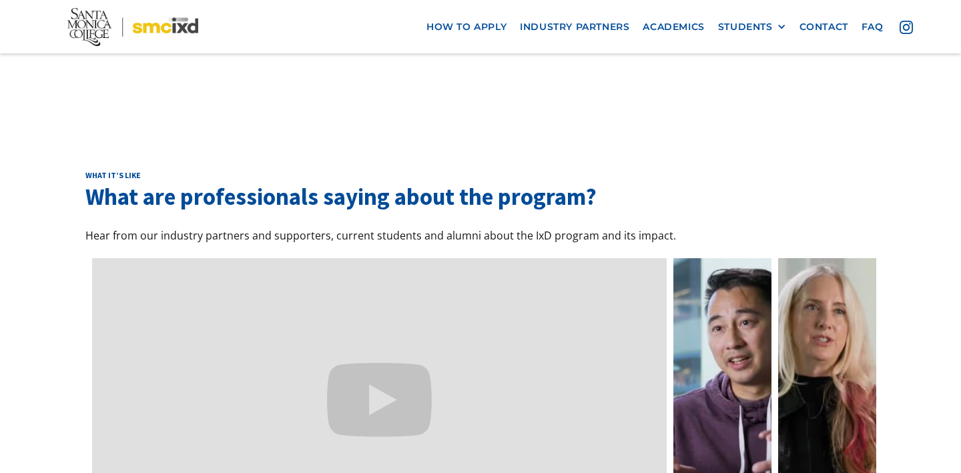
scroll to position [3863, 0]
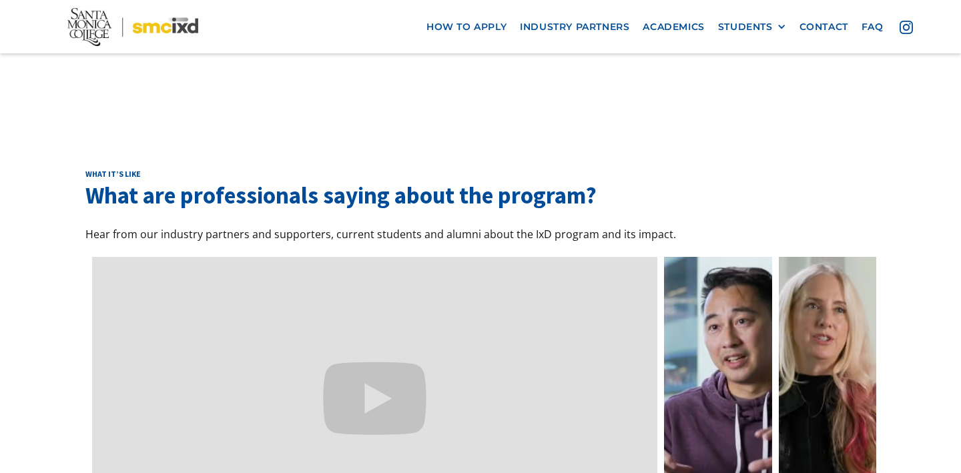
click at [740, 300] on link at bounding box center [718, 399] width 108 height 284
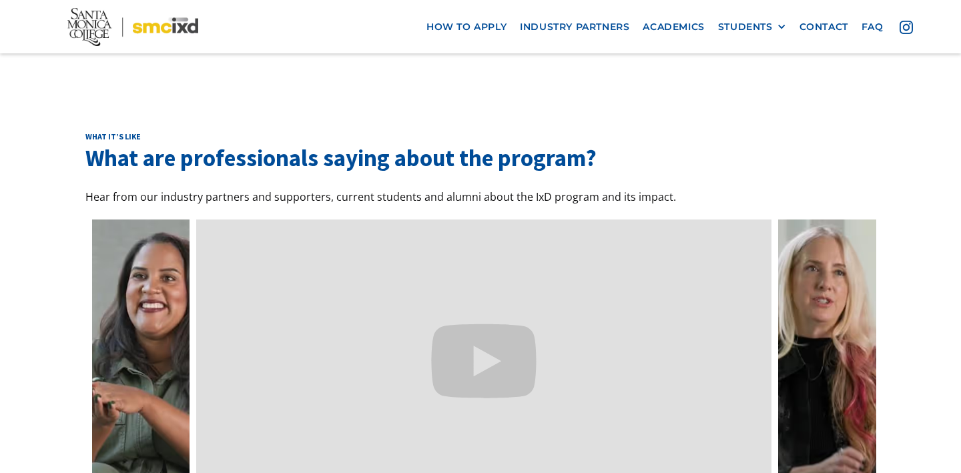
scroll to position [3907, 0]
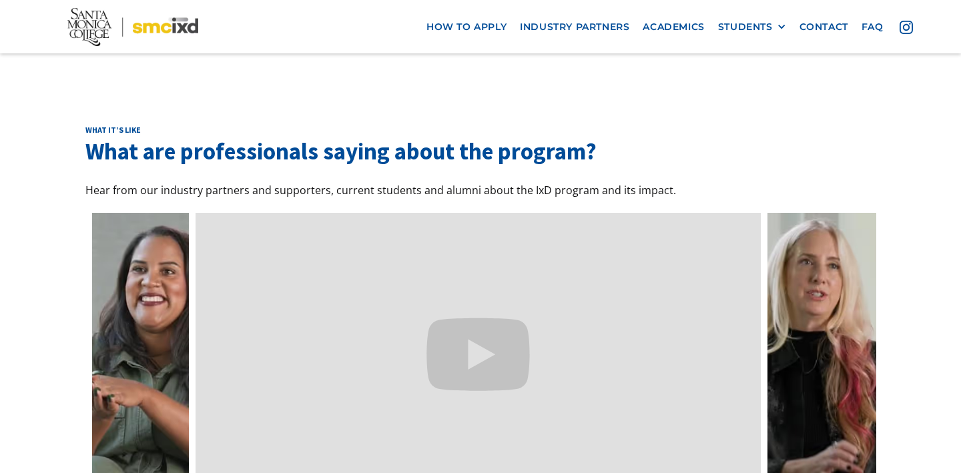
click at [863, 226] on link at bounding box center [822, 355] width 108 height 284
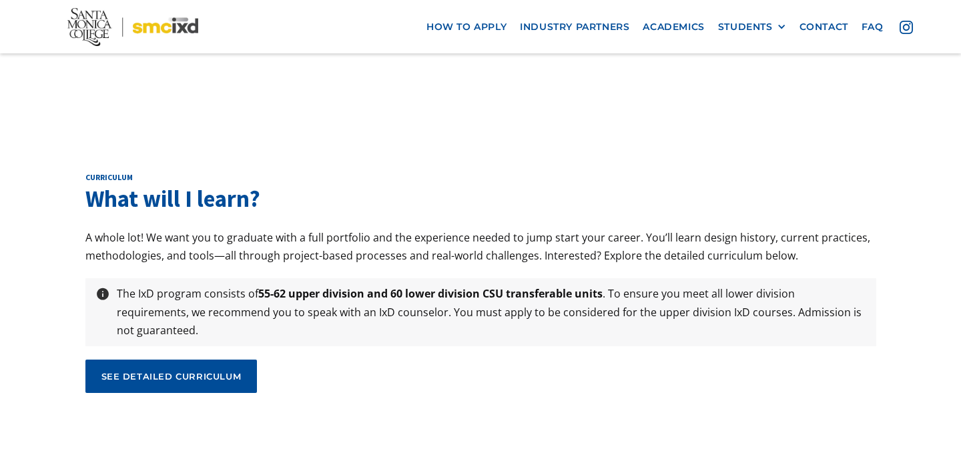
scroll to position [4366, 0]
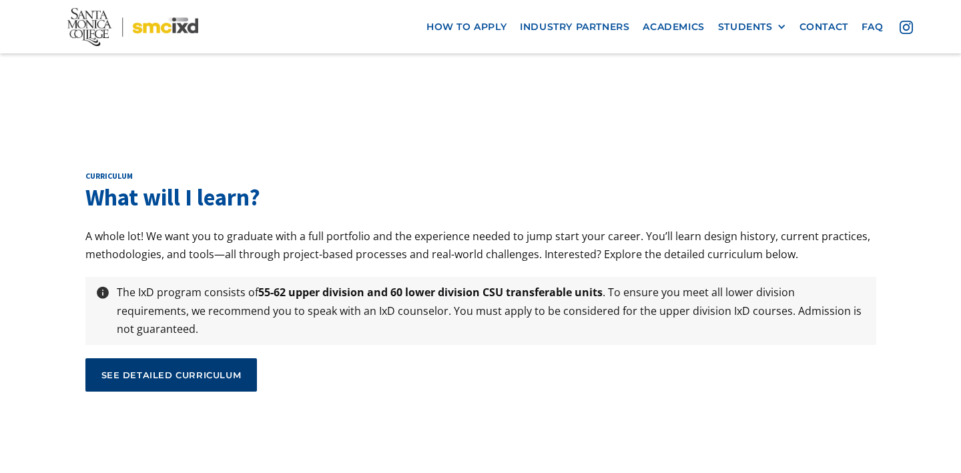
click at [225, 359] on link "see detailed curriculum" at bounding box center [171, 375] width 172 height 33
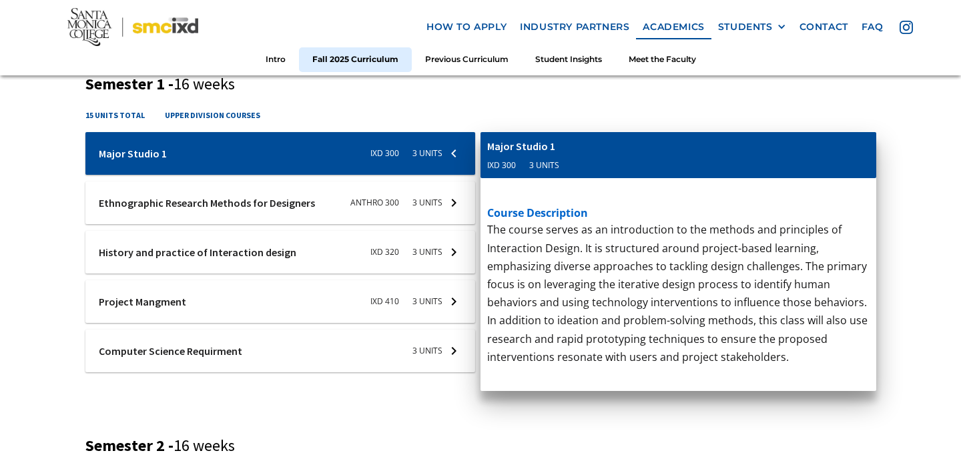
scroll to position [510, 0]
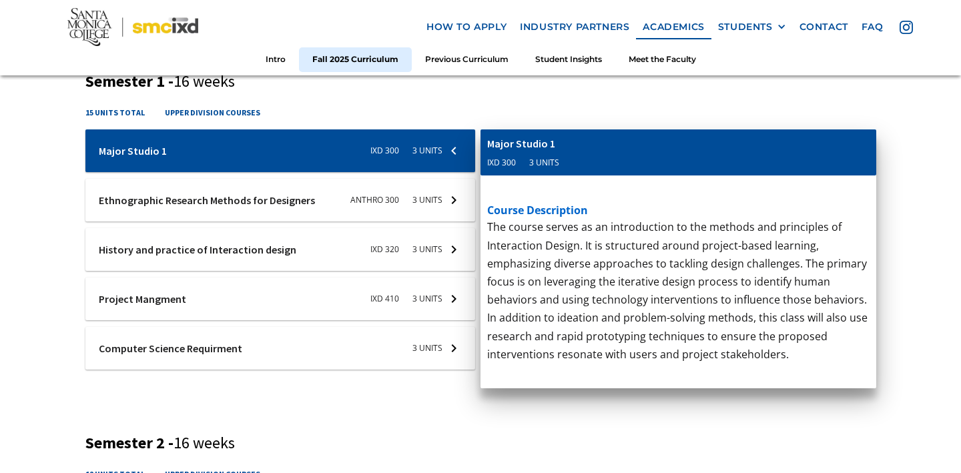
click at [313, 172] on div at bounding box center [280, 151] width 391 height 43
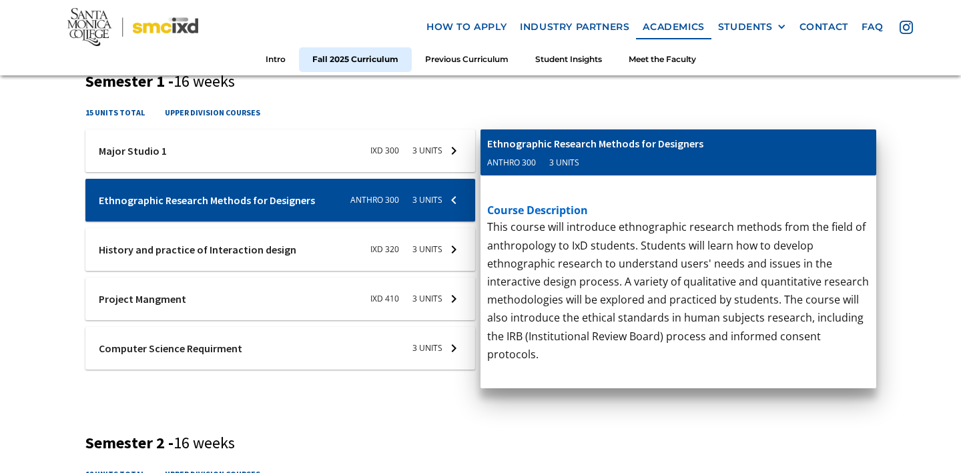
click at [401, 146] on div at bounding box center [280, 151] width 391 height 43
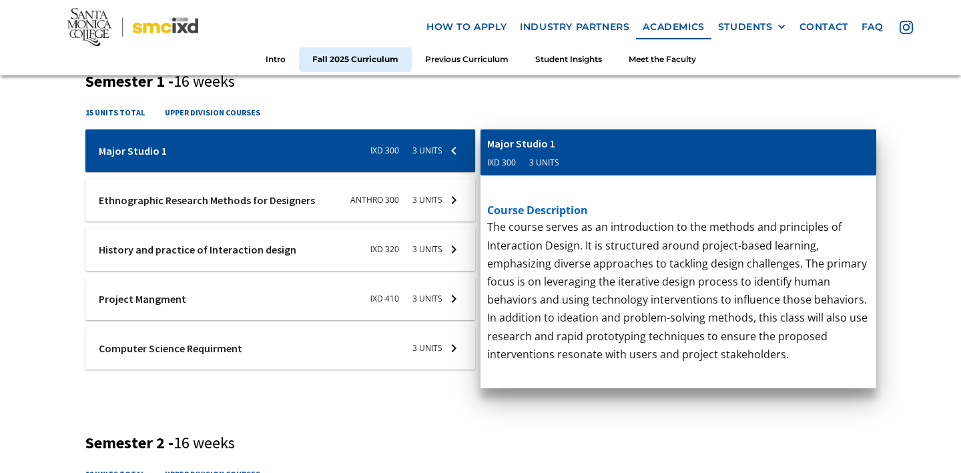
click at [372, 172] on div at bounding box center [280, 151] width 391 height 43
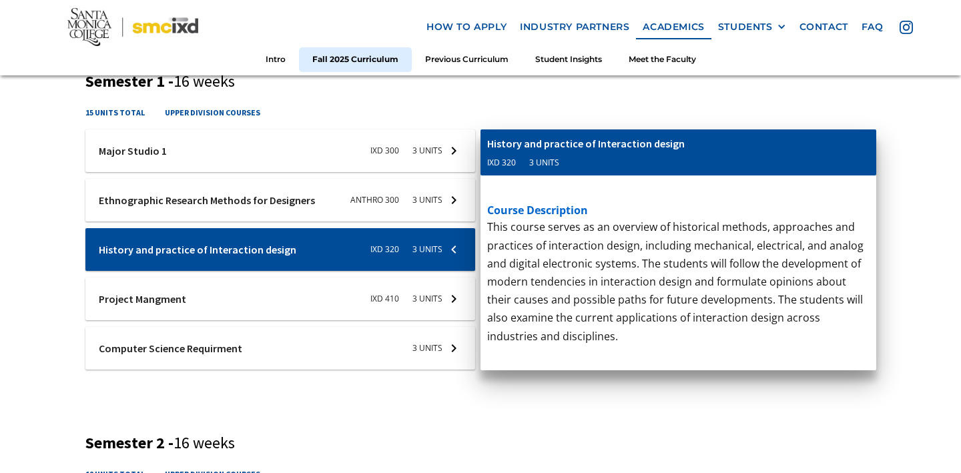
click at [342, 150] on div at bounding box center [280, 151] width 391 height 43
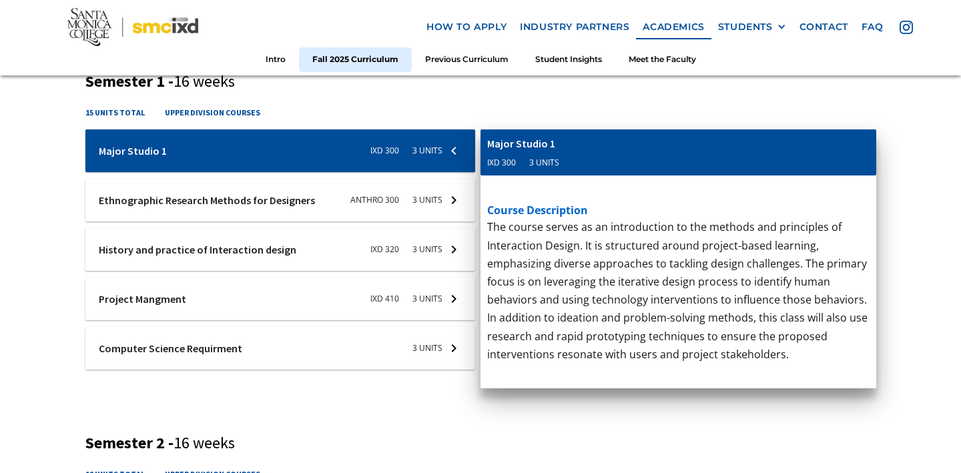
click at [349, 172] on div at bounding box center [280, 151] width 391 height 43
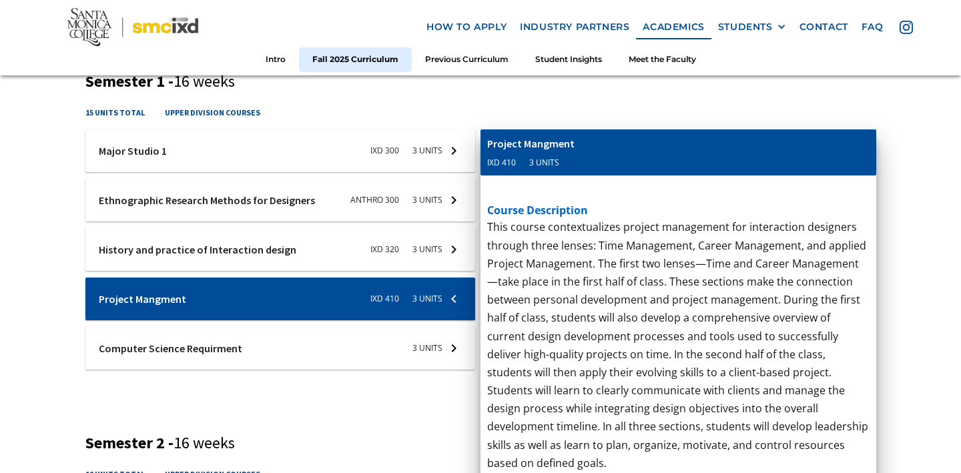
click at [342, 172] on div at bounding box center [280, 151] width 391 height 43
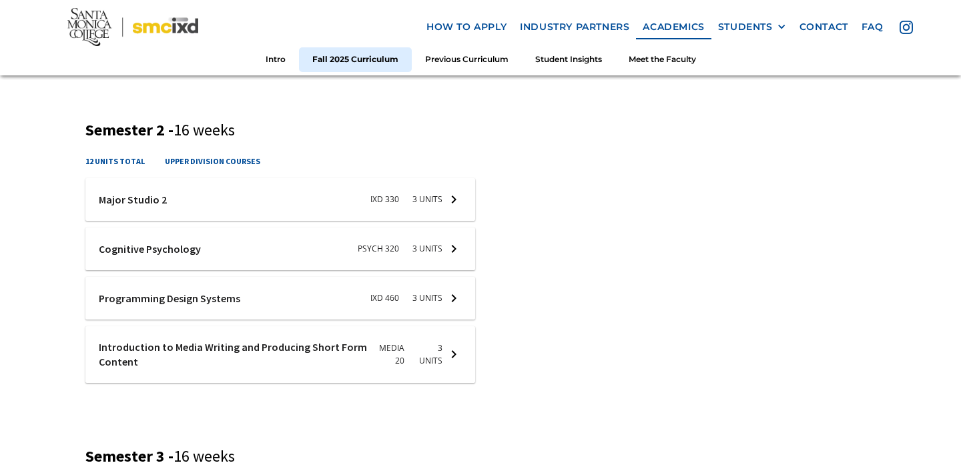
scroll to position [824, 0]
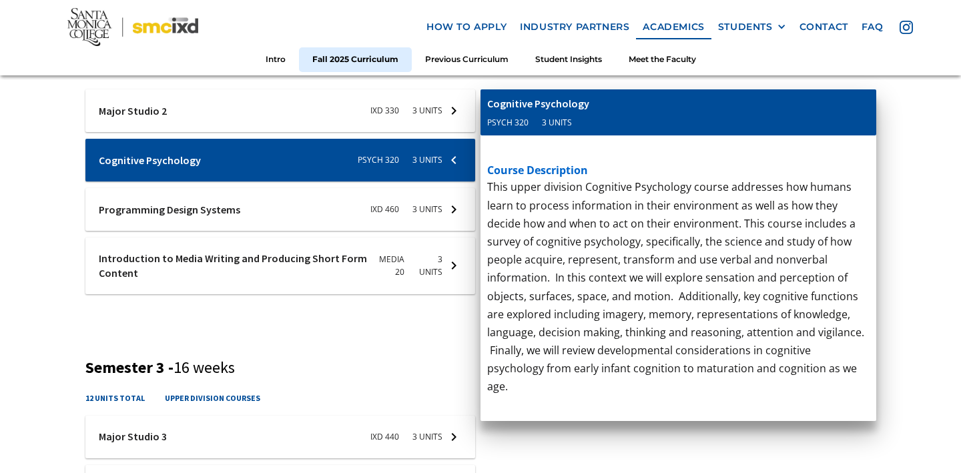
scroll to position [911, 0]
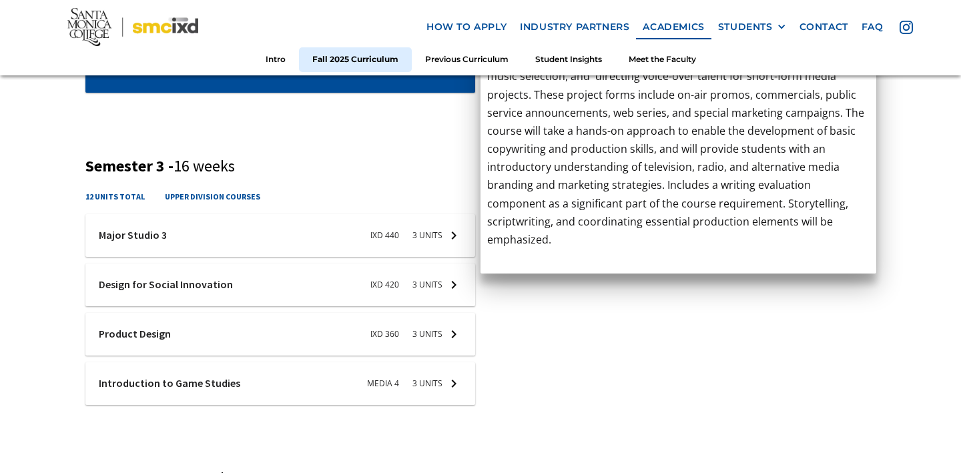
scroll to position [1116, 0]
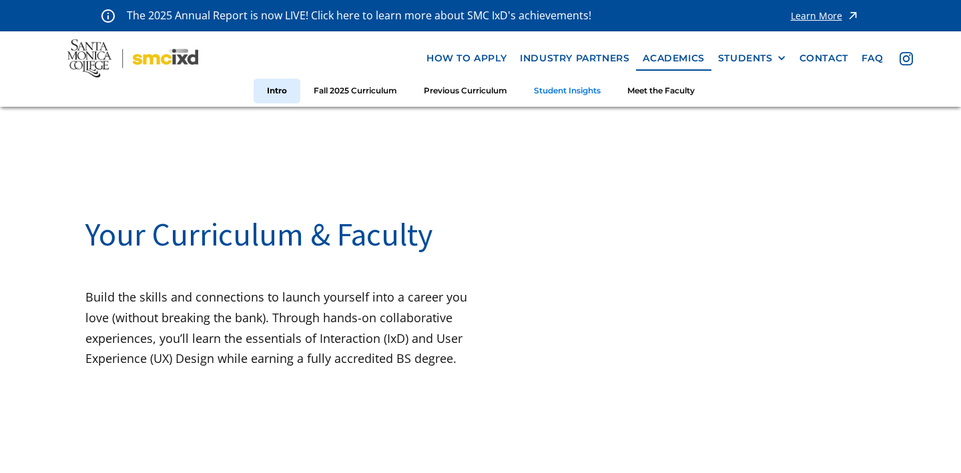
scroll to position [0, 0]
click at [573, 99] on link "Student Insights" at bounding box center [567, 91] width 93 height 25
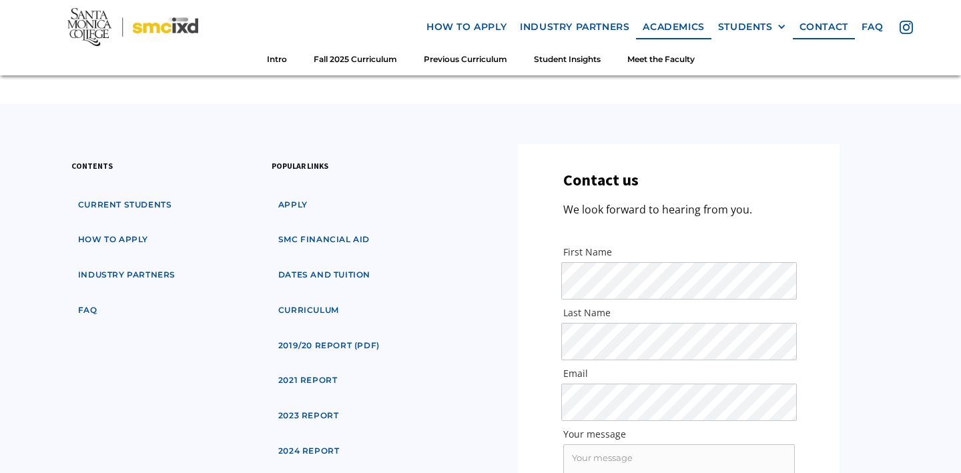
scroll to position [4770, 0]
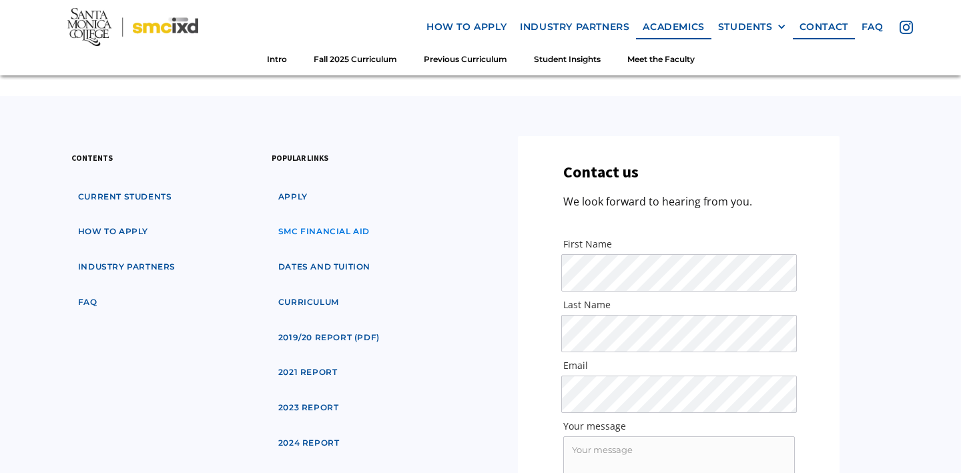
click at [336, 220] on link "SMC financial aid" at bounding box center [324, 232] width 105 height 25
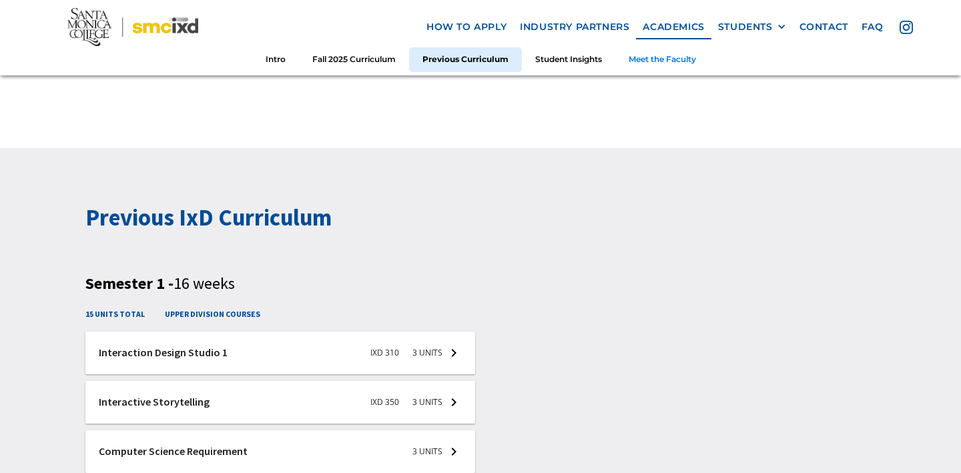
scroll to position [1552, 0]
